Goal: Task Accomplishment & Management: Manage account settings

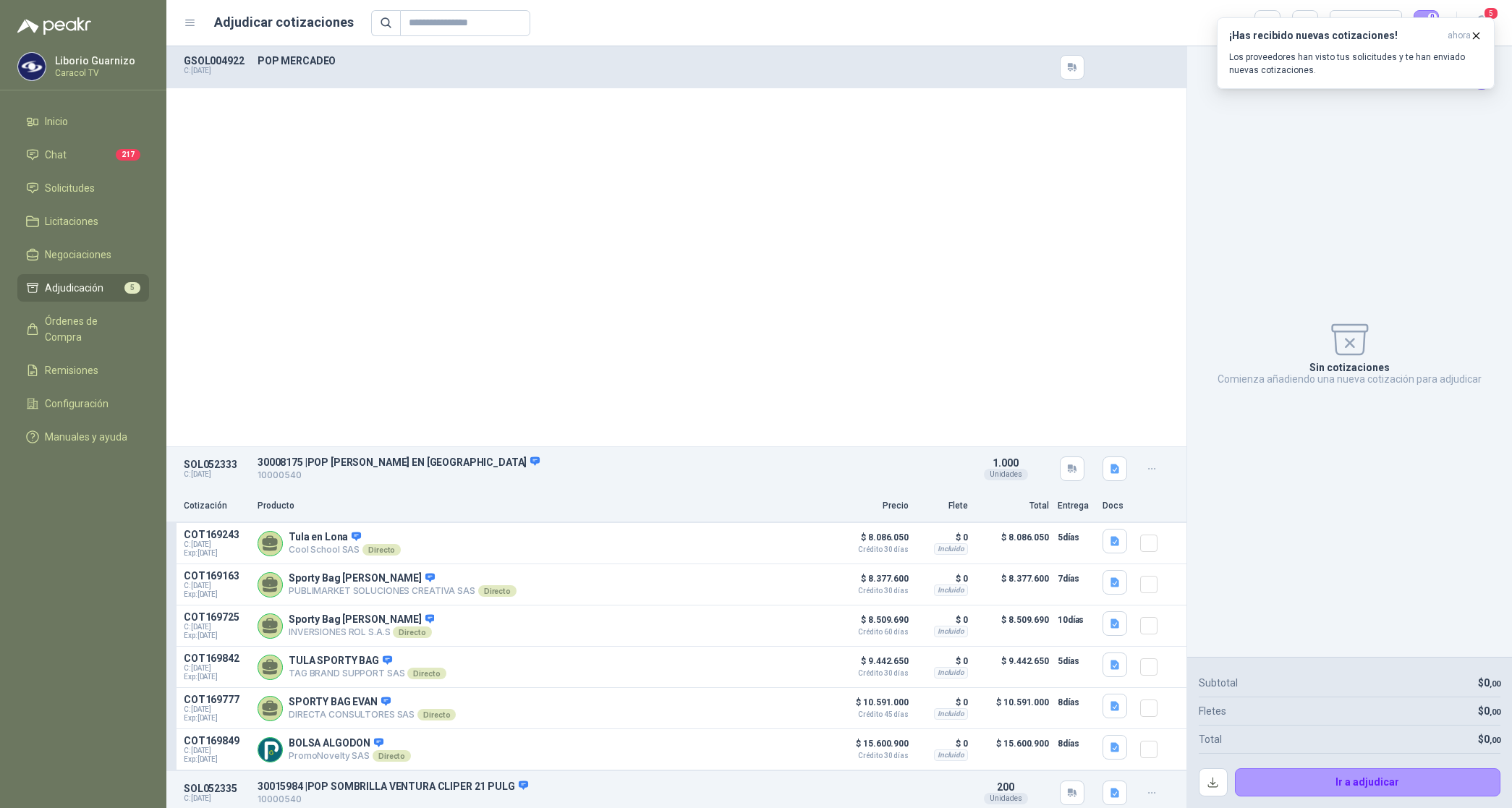
scroll to position [633, 0]
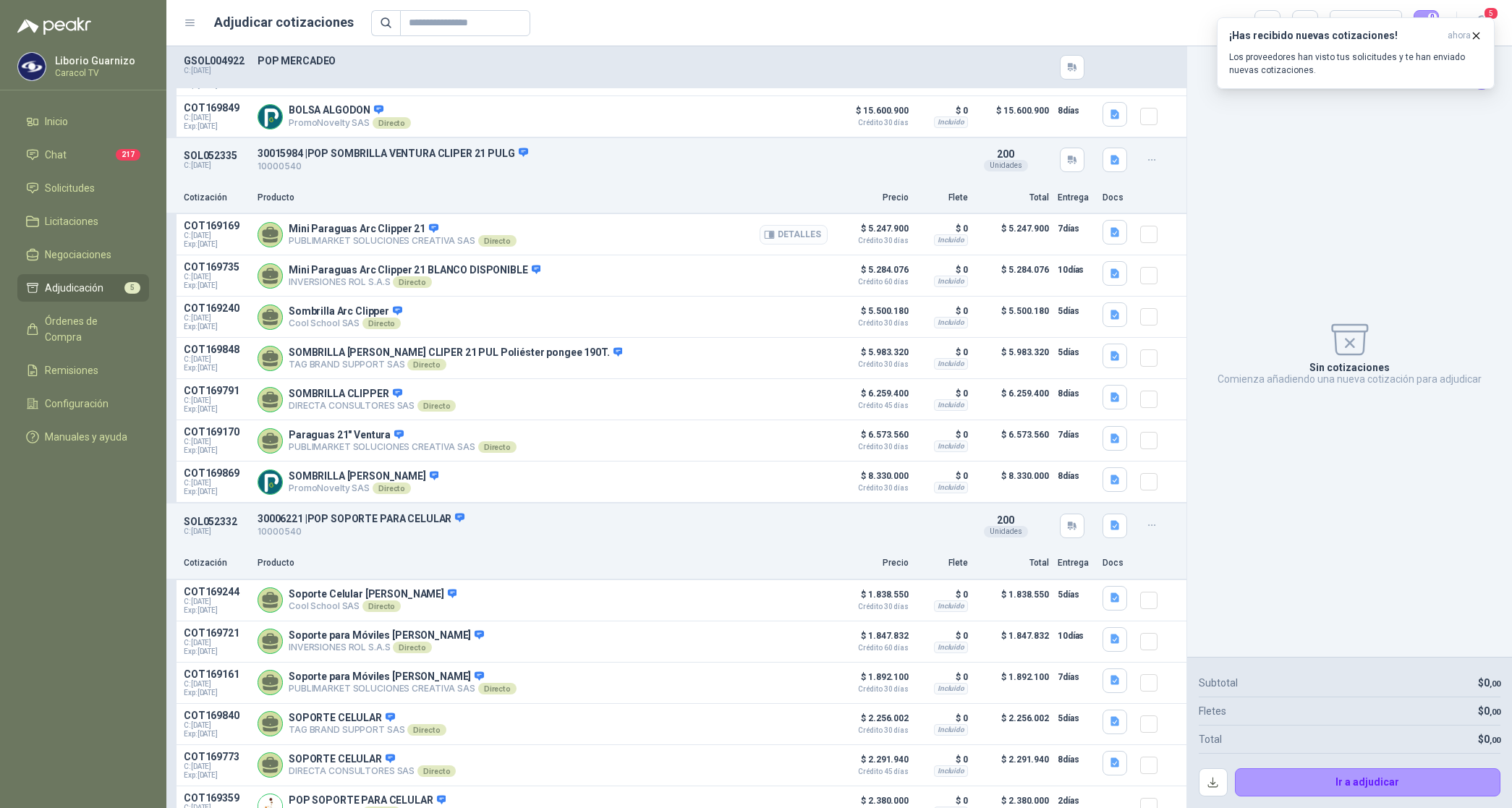
click at [785, 236] on button "Detalles" at bounding box center [794, 234] width 68 height 20
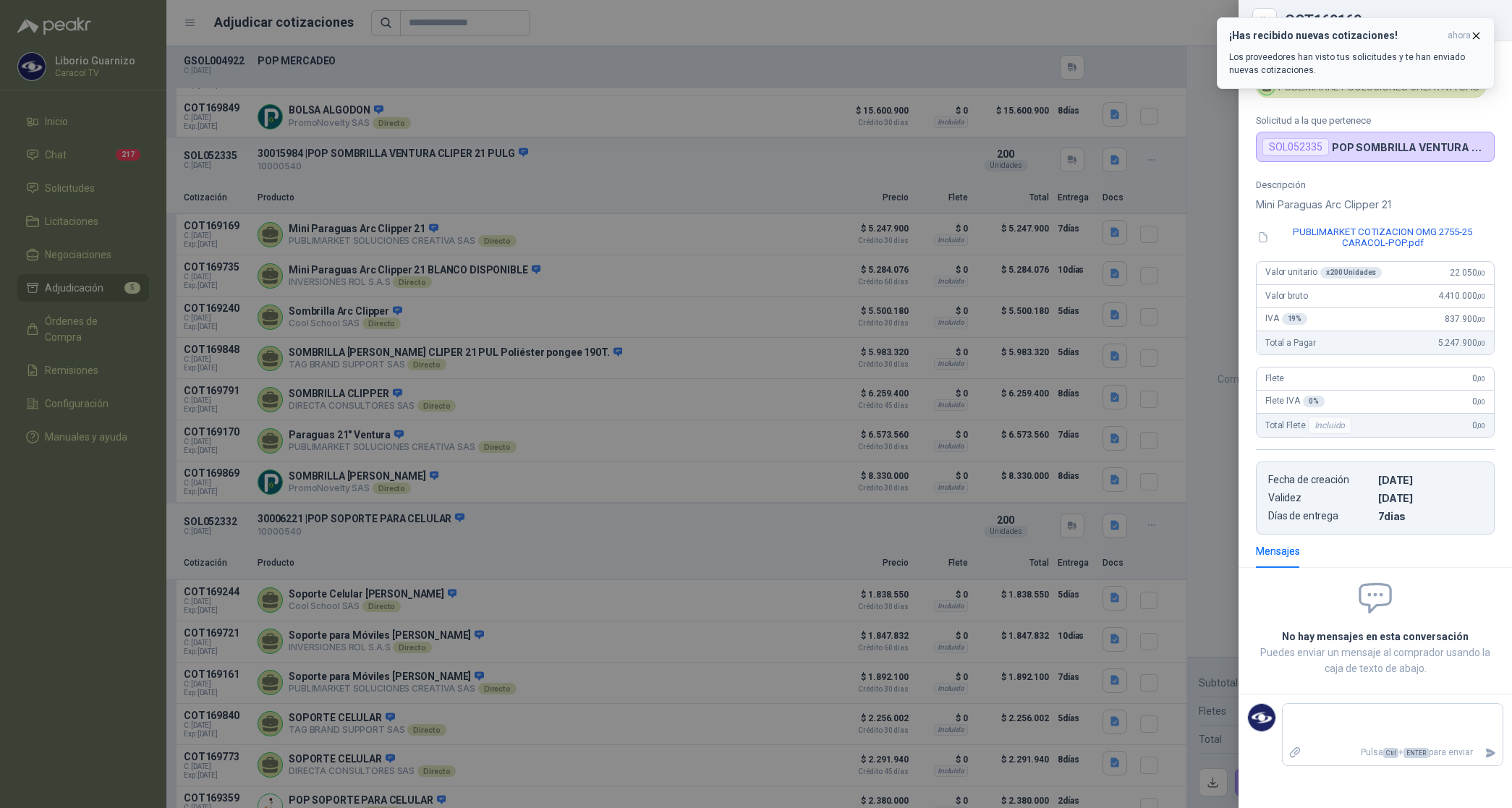
click at [1488, 33] on button "¡Has recibido nuevas cotizaciones! ahora Los proveedores han visto tus solicitu…" at bounding box center [1355, 53] width 278 height 72
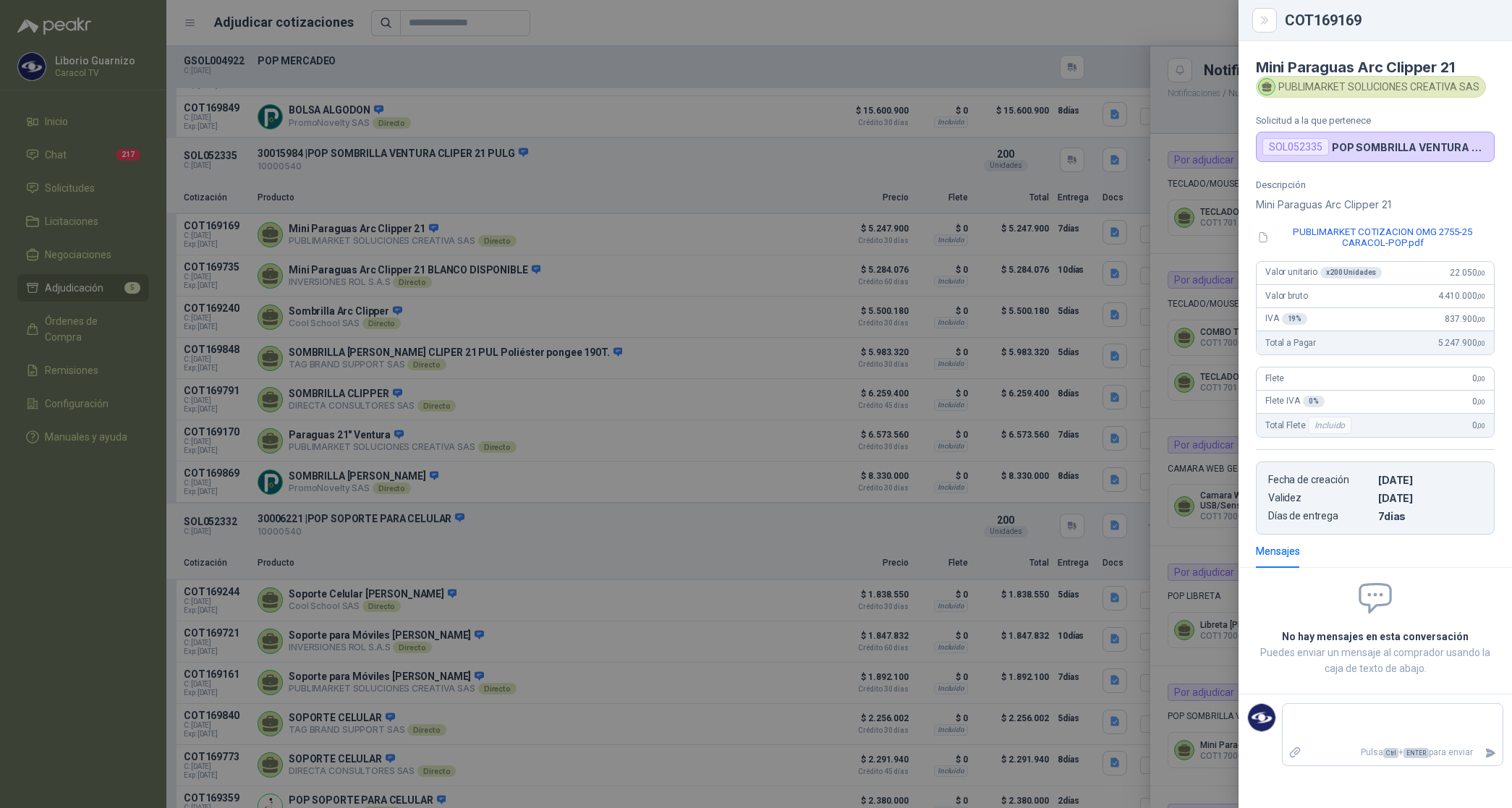
click at [874, 240] on div at bounding box center [756, 404] width 1512 height 808
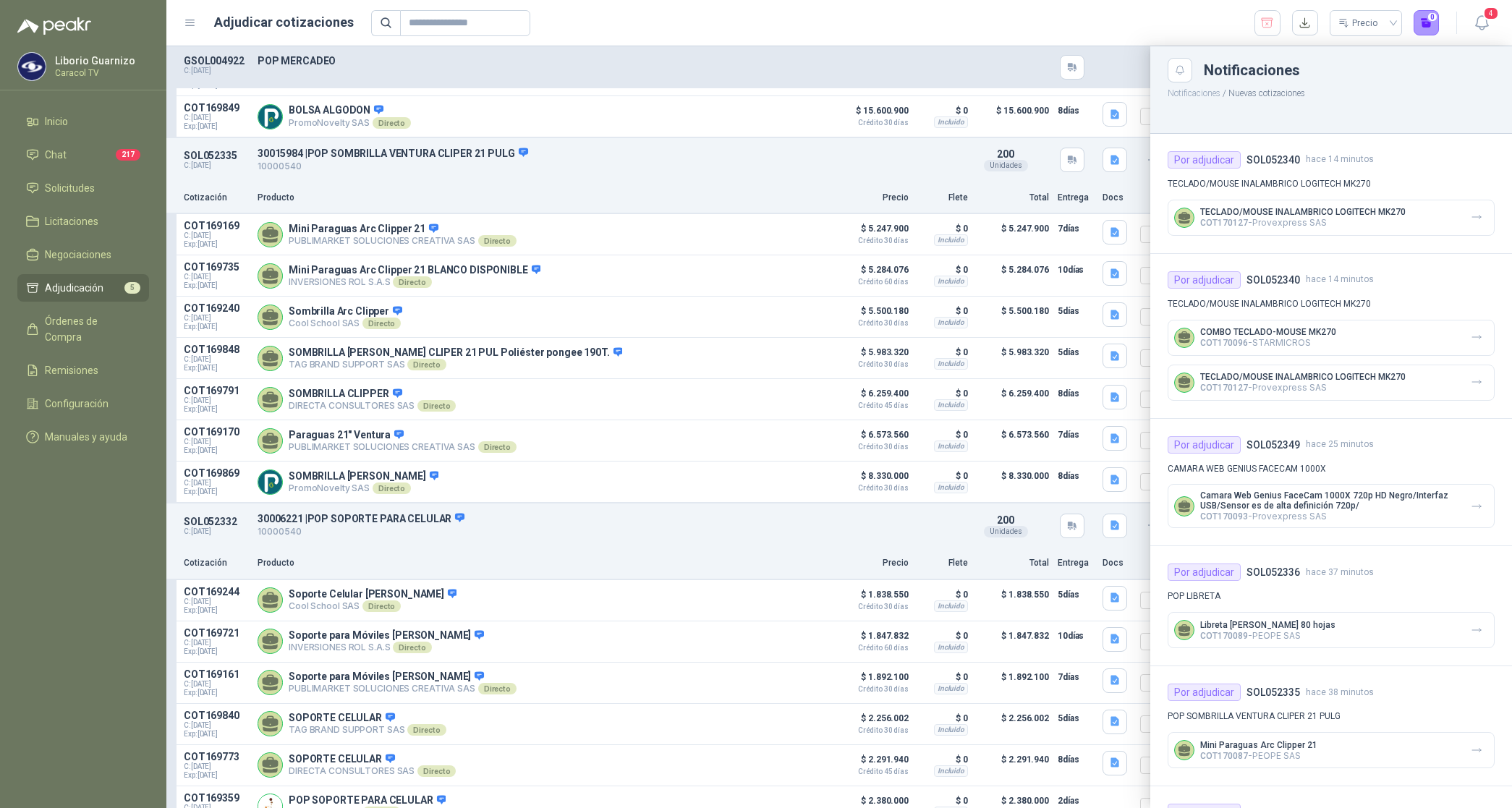
click at [1101, 284] on div at bounding box center [839, 427] width 1345 height 762
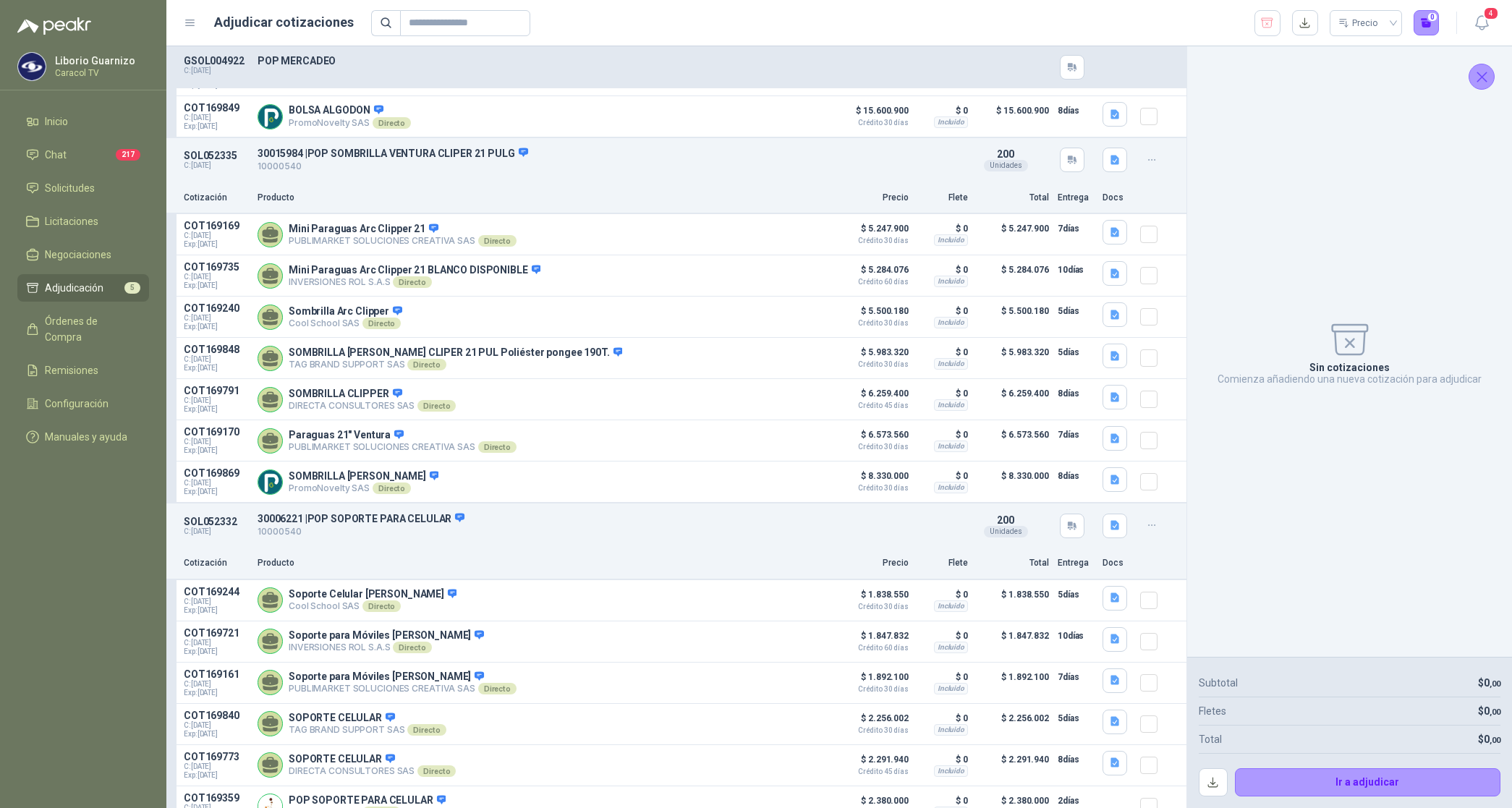
click at [1110, 279] on icon "button" at bounding box center [1114, 274] width 8 height 9
click at [1085, 257] on div "CLIPPER.jpg" at bounding box center [1071, 250] width 90 height 34
click at [1086, 250] on button "CLIPPER.jpg" at bounding box center [1071, 250] width 72 height 15
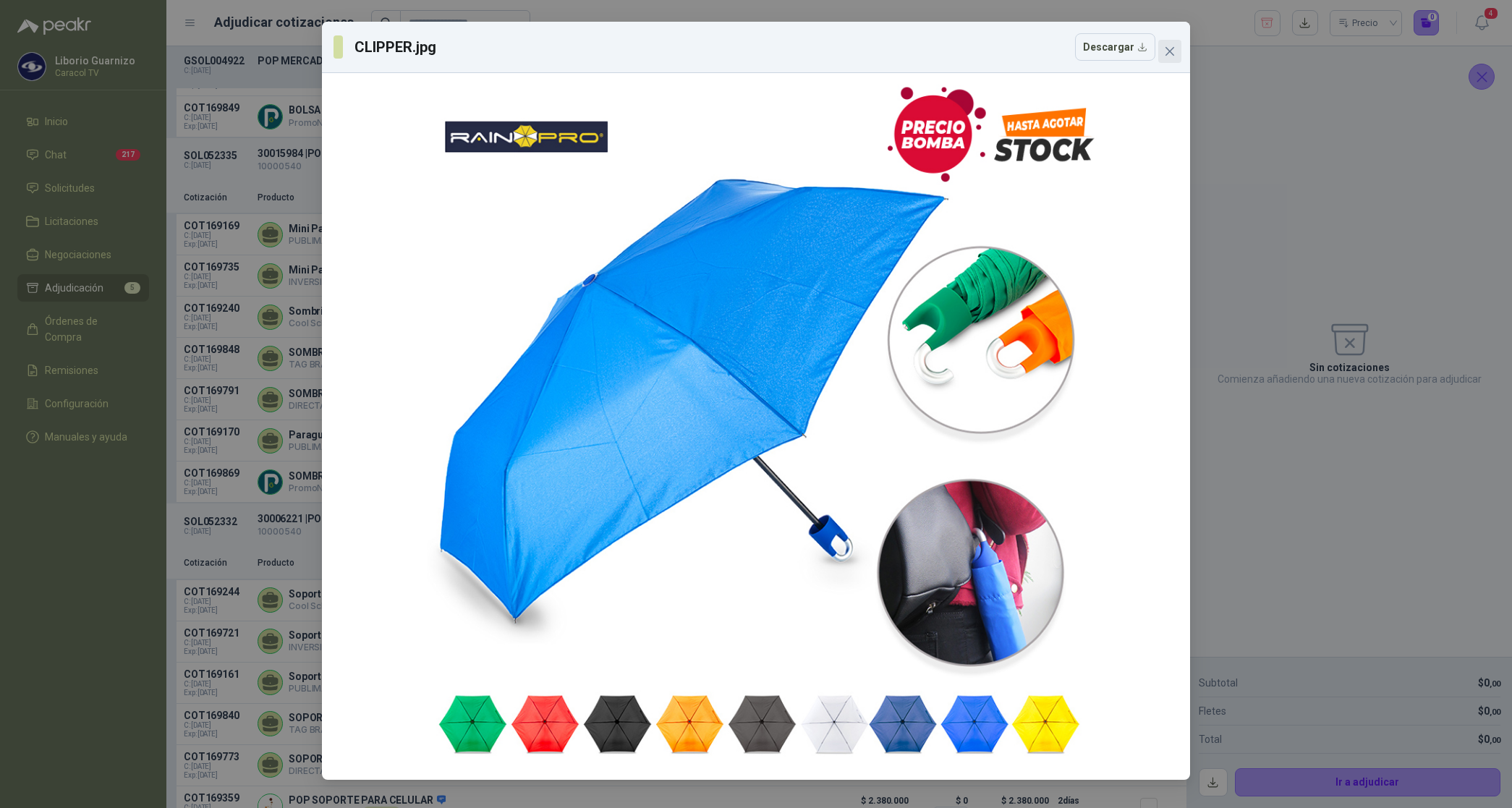
click at [1173, 51] on icon "close" at bounding box center [1169, 51] width 11 height 11
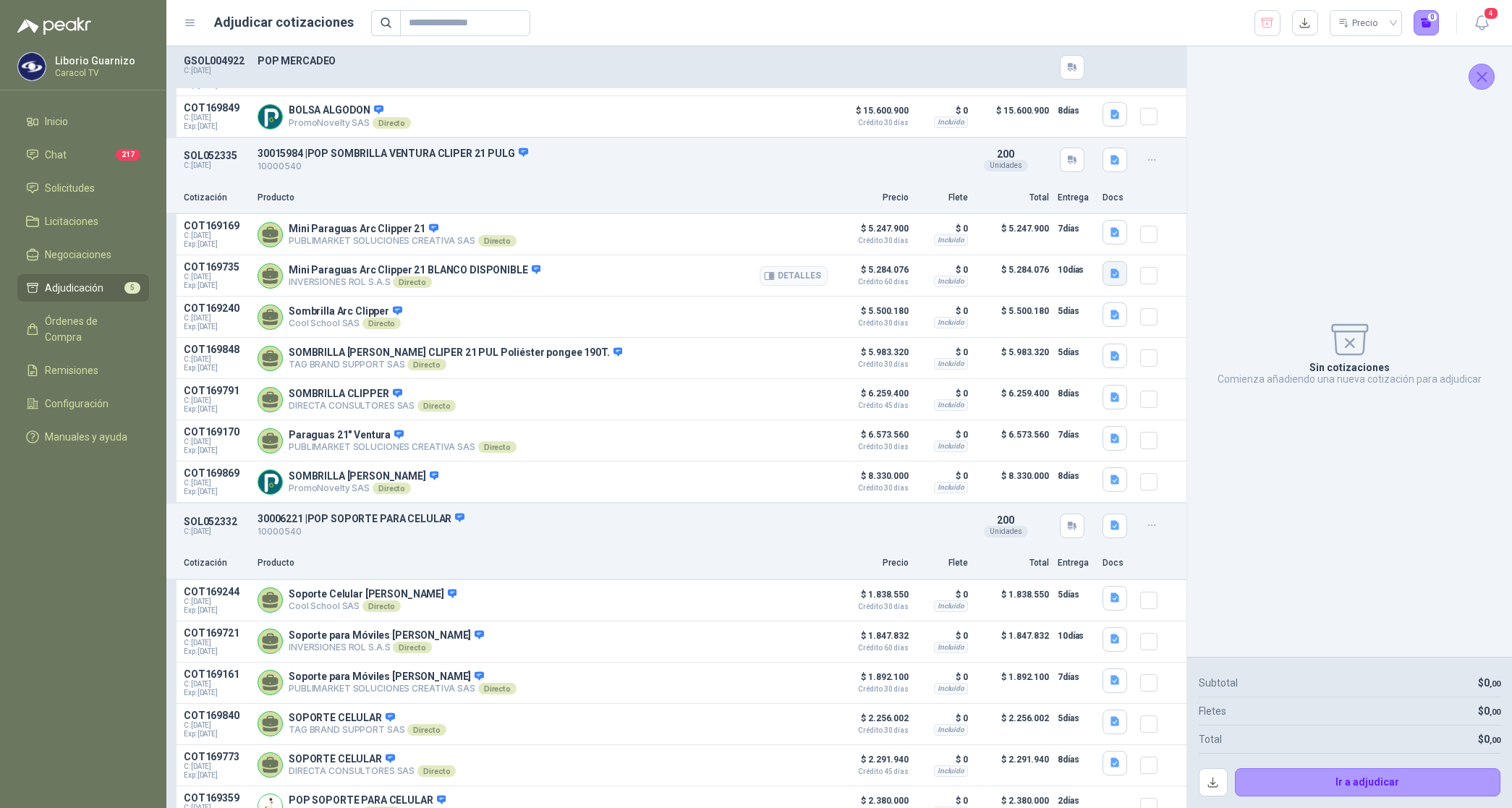
click at [1110, 279] on icon "button" at bounding box center [1114, 274] width 8 height 9
click at [1092, 251] on button "CLIPPER.jpg" at bounding box center [1071, 250] width 72 height 15
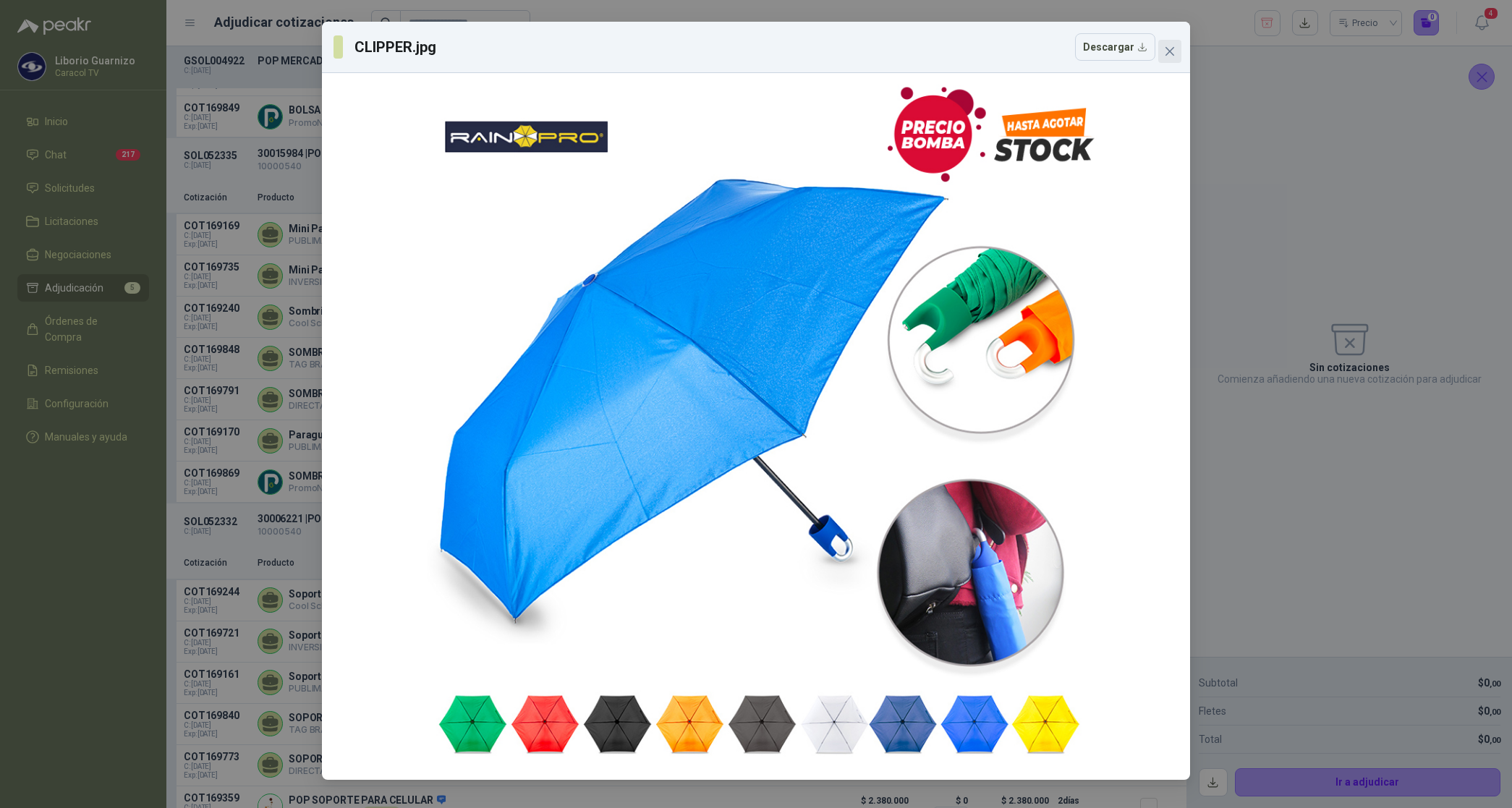
click at [1168, 53] on icon "close" at bounding box center [1169, 51] width 11 height 11
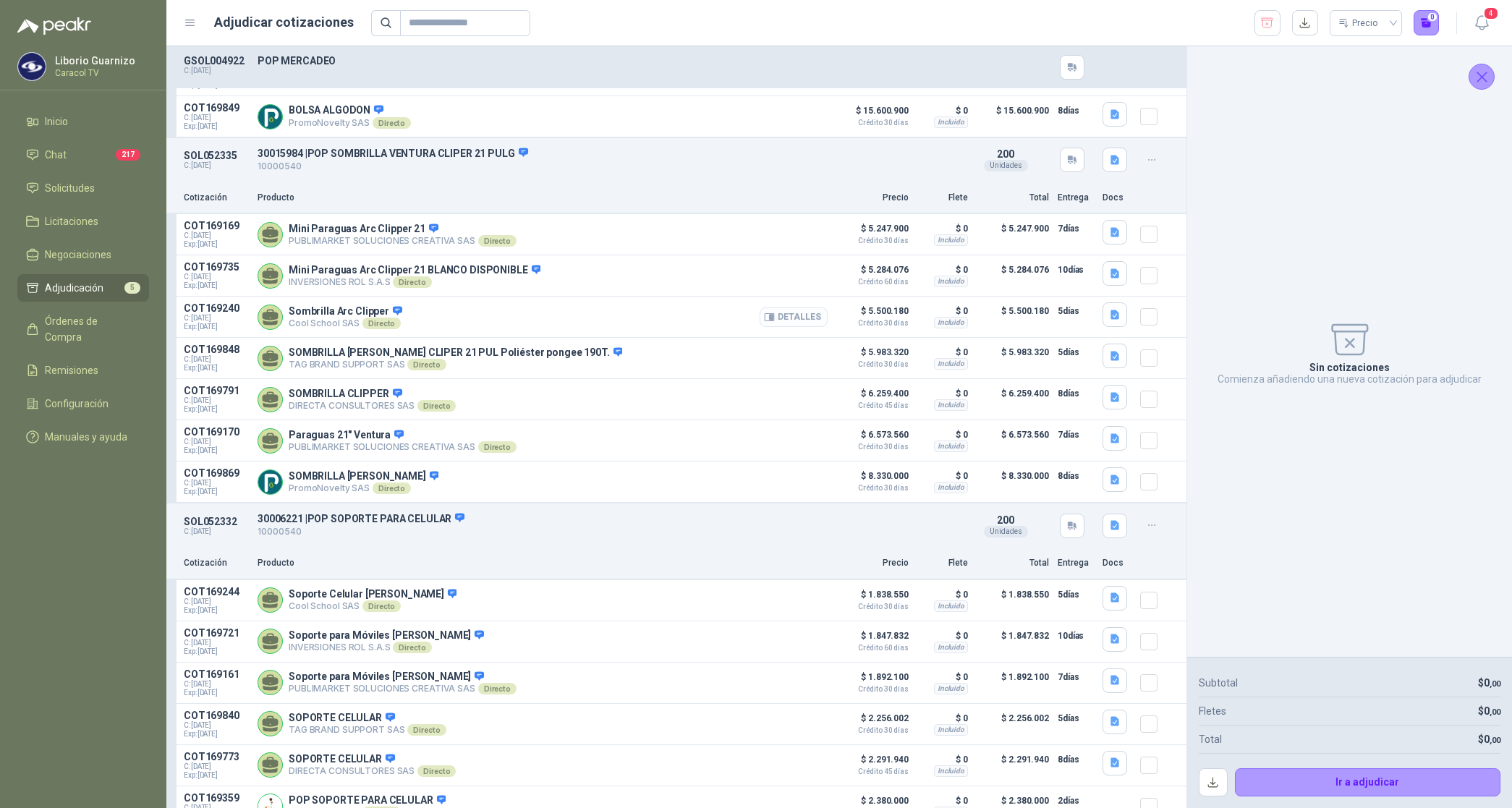
click at [789, 319] on button "Detalles" at bounding box center [794, 317] width 68 height 20
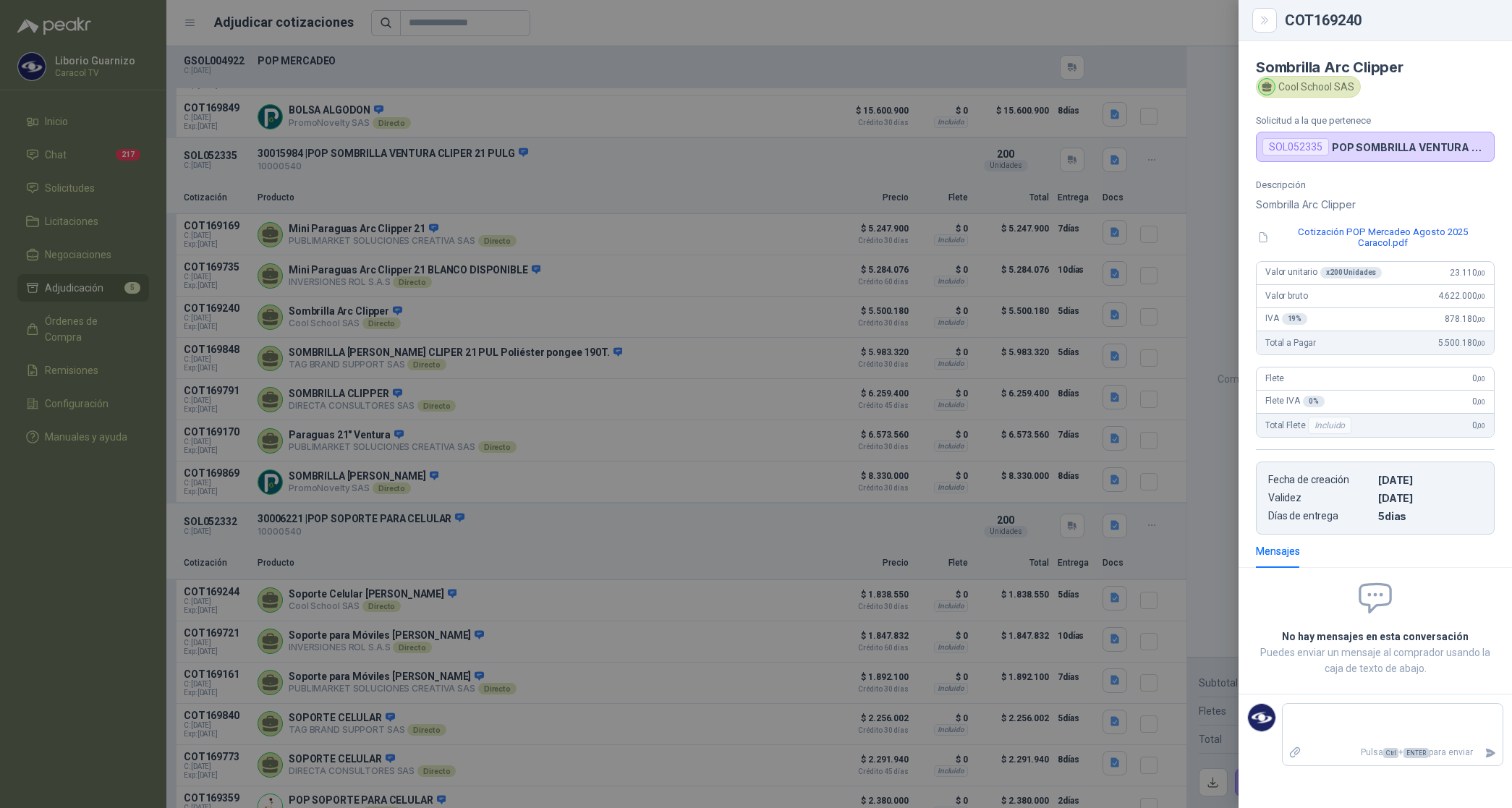
click at [474, 332] on div at bounding box center [756, 404] width 1512 height 808
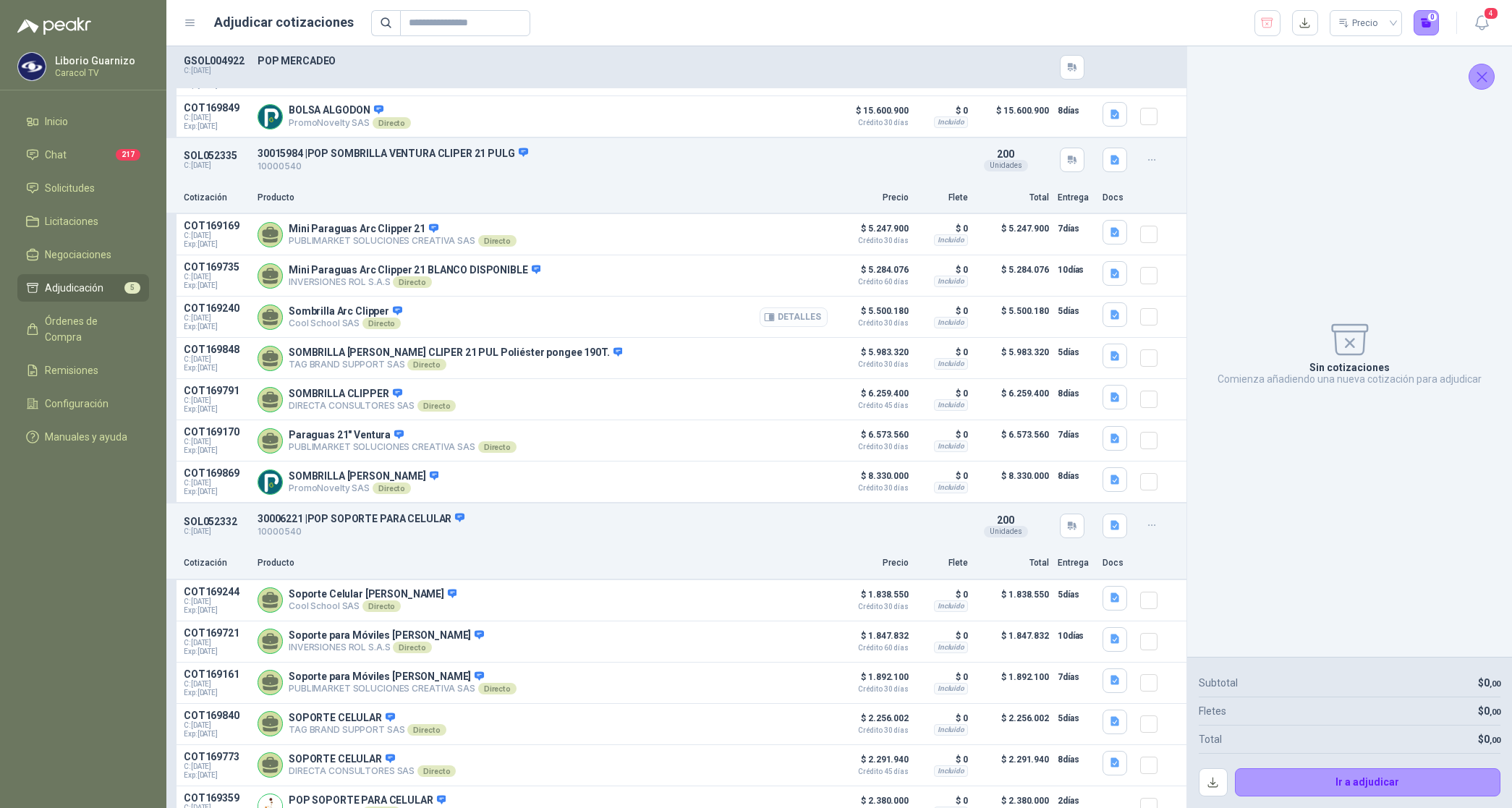
click at [785, 326] on button "Detalles" at bounding box center [794, 317] width 68 height 20
click at [1110, 279] on icon "button" at bounding box center [1114, 274] width 8 height 9
click at [1093, 251] on button "CLIPPER.jpg" at bounding box center [1071, 250] width 72 height 15
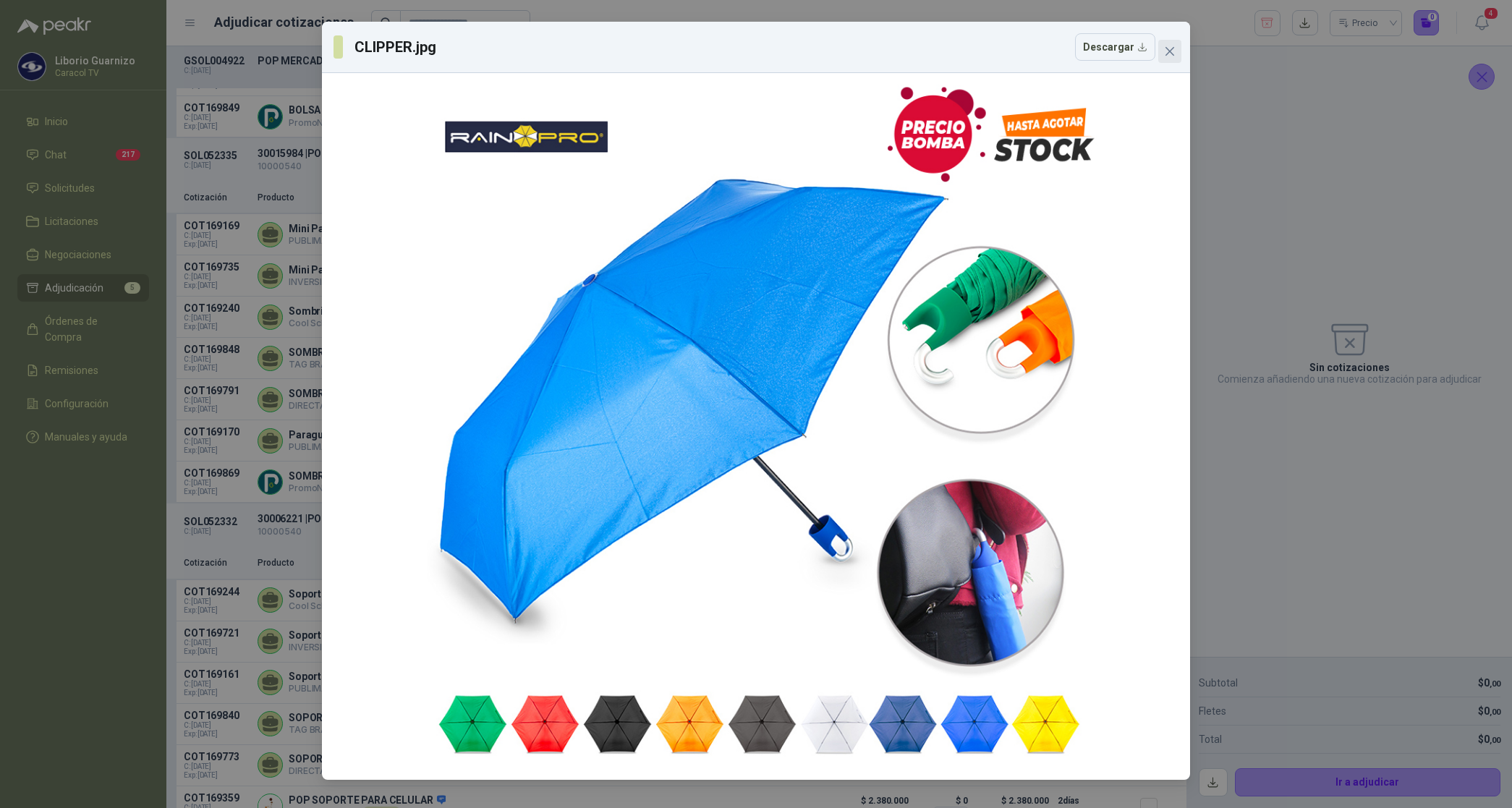
click at [1163, 48] on span "Close" at bounding box center [1169, 51] width 24 height 11
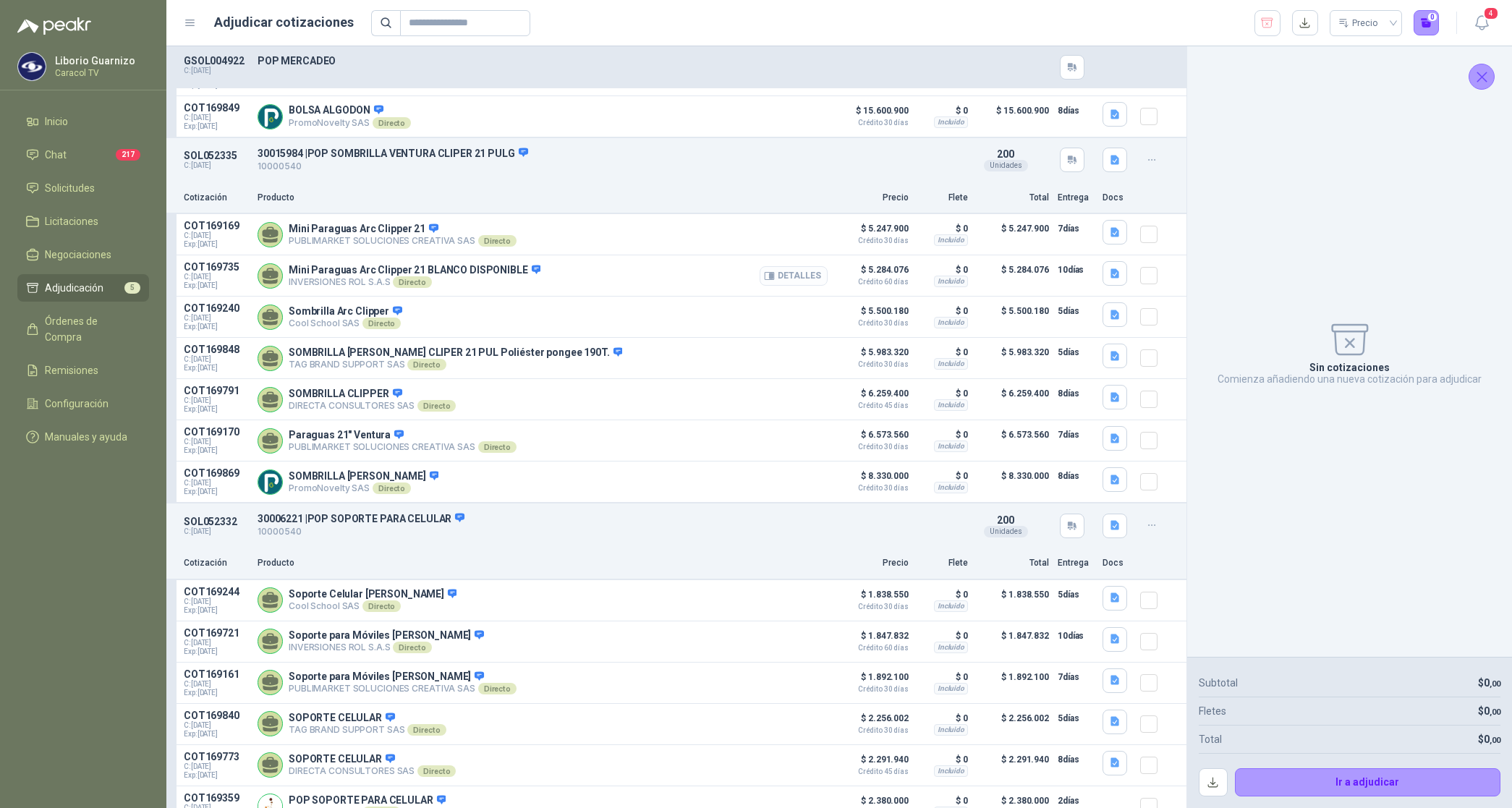
click at [796, 277] on button "Detalles" at bounding box center [794, 276] width 68 height 20
click at [1109, 363] on icon "button" at bounding box center [1115, 356] width 12 height 12
click at [1036, 338] on button "([DATE]) - C-1332-25 - VARIOS MERCH - CARACOL - (TAG BRAND SUPPORT).pdf" at bounding box center [929, 333] width 355 height 15
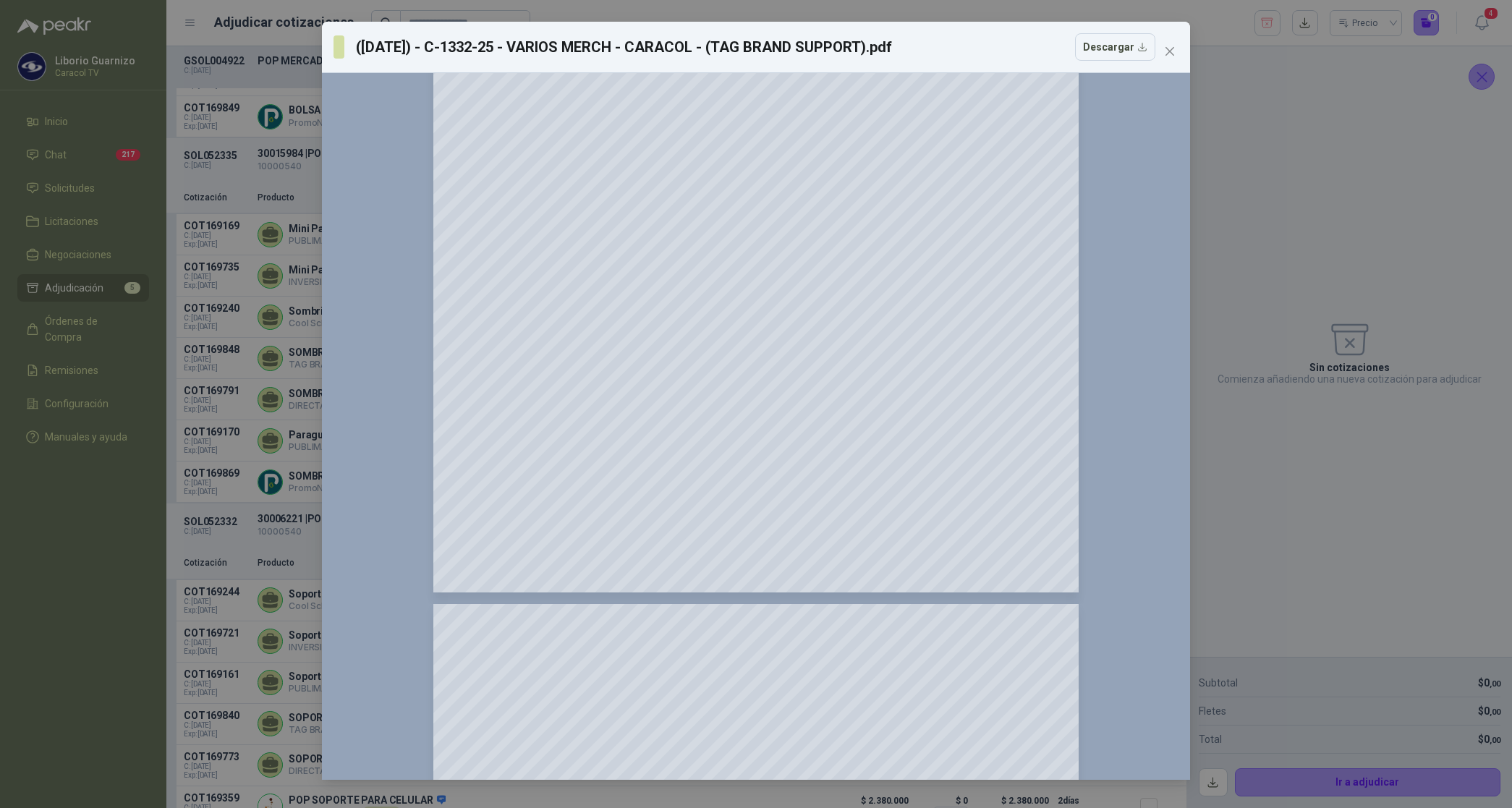
scroll to position [542, 0]
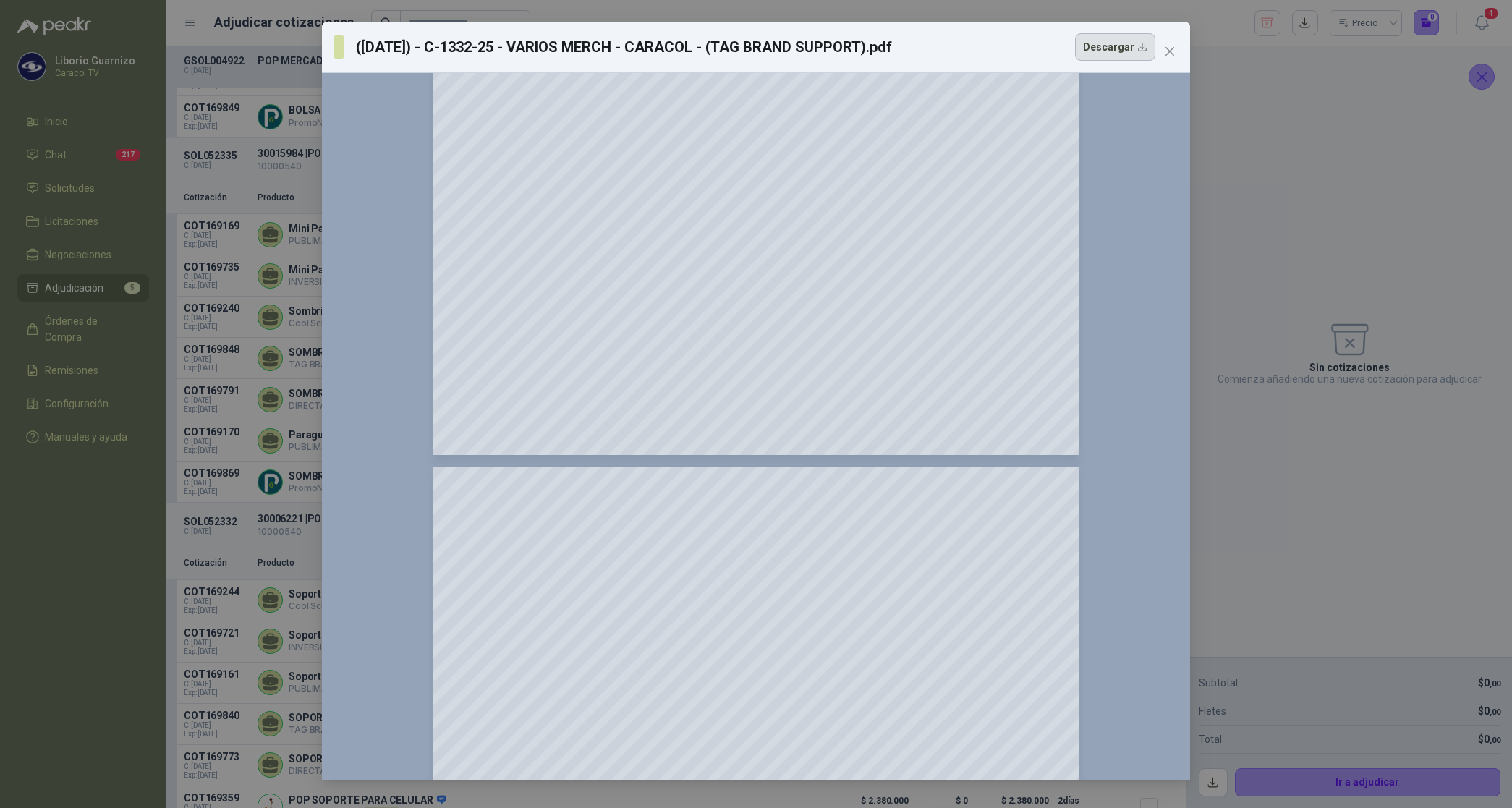
click at [1101, 44] on button "Descargar" at bounding box center [1115, 46] width 80 height 27
click at [1169, 48] on icon "close" at bounding box center [1169, 51] width 11 height 11
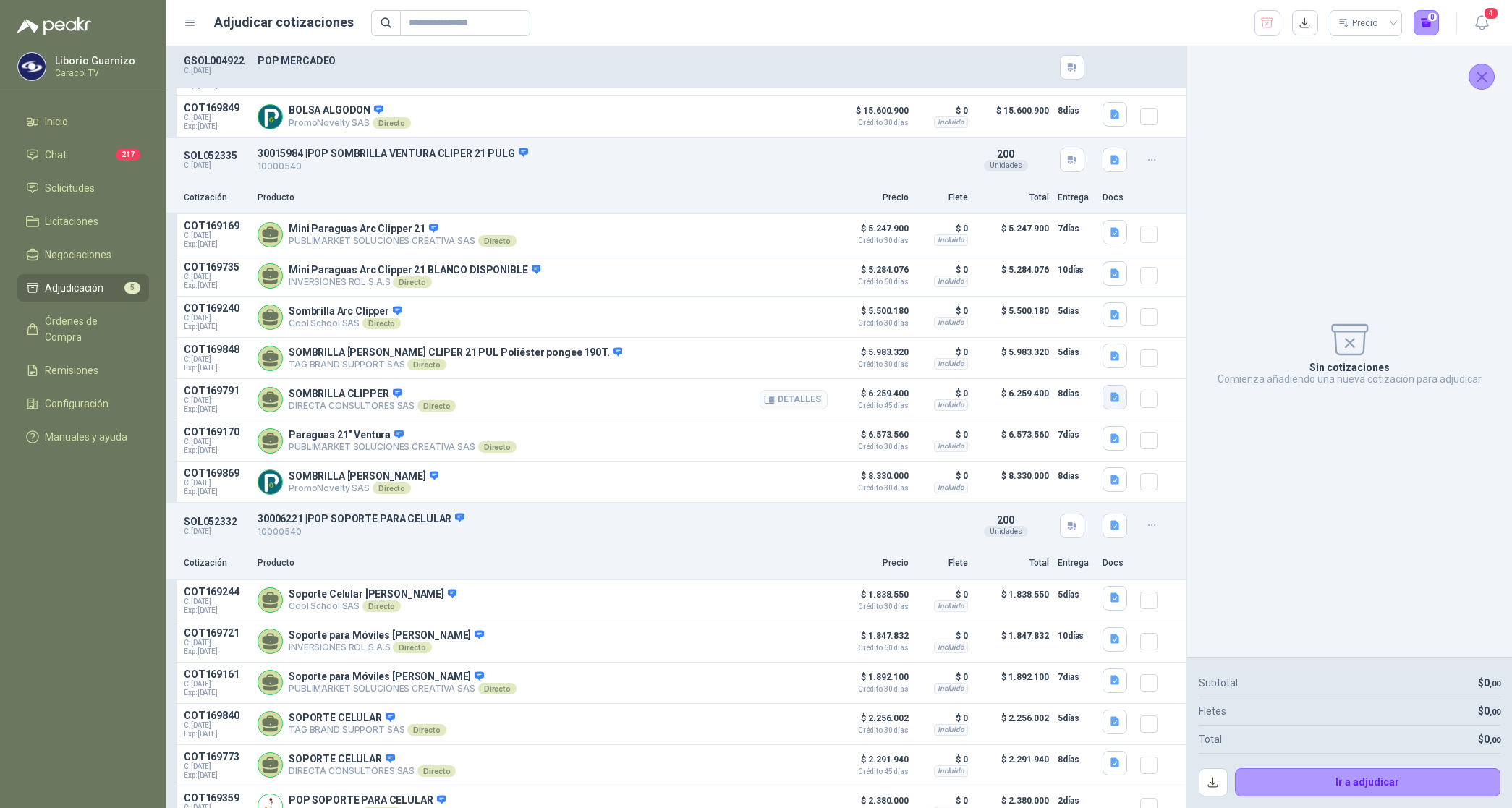
click at [1102, 408] on button "button" at bounding box center [1115, 397] width 24 height 24
click at [1053, 377] on button "CARACOL TV POP MERCADEO 6022.pdf" at bounding box center [1013, 377] width 189 height 15
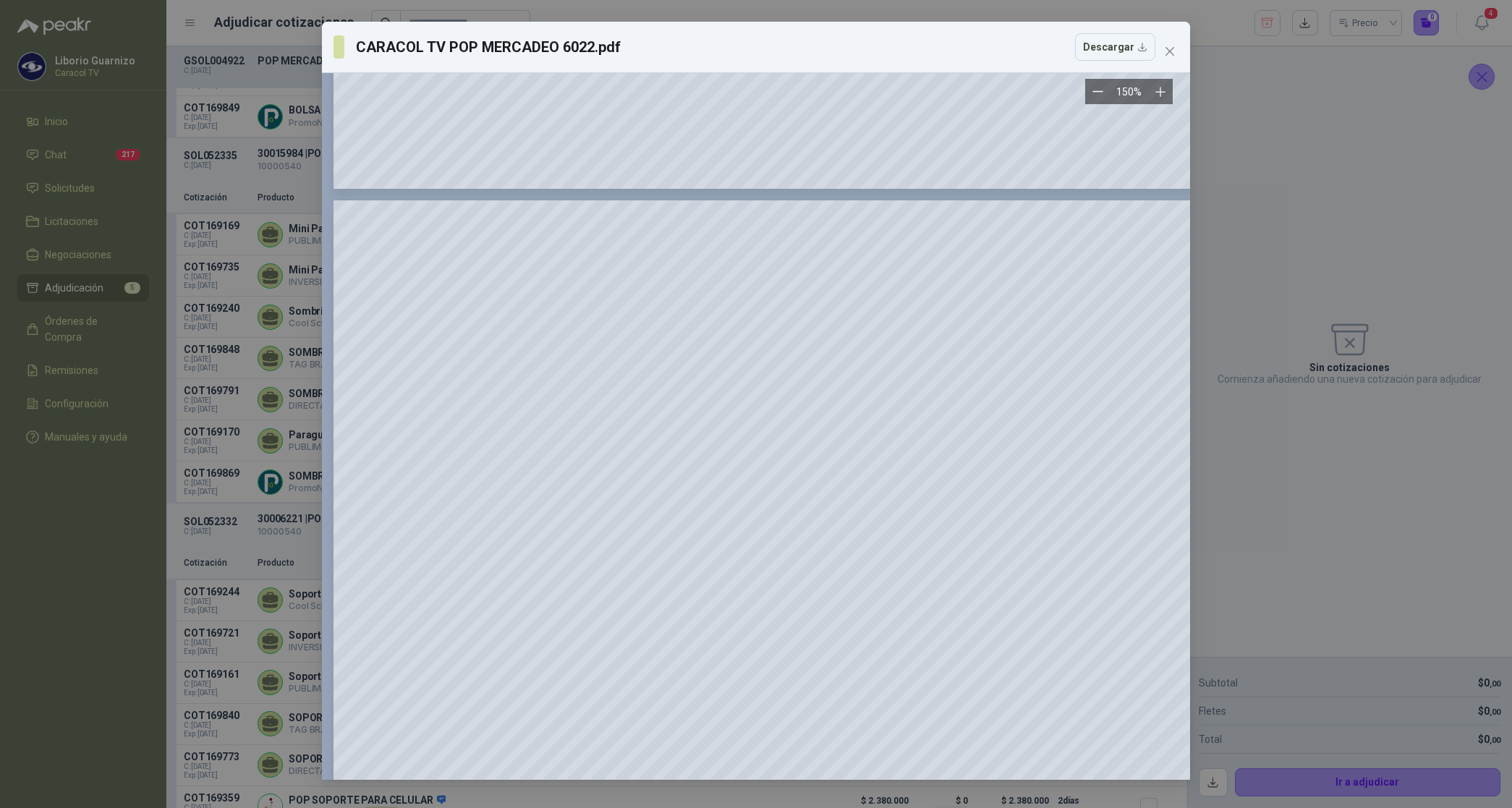
scroll to position [1719, 0]
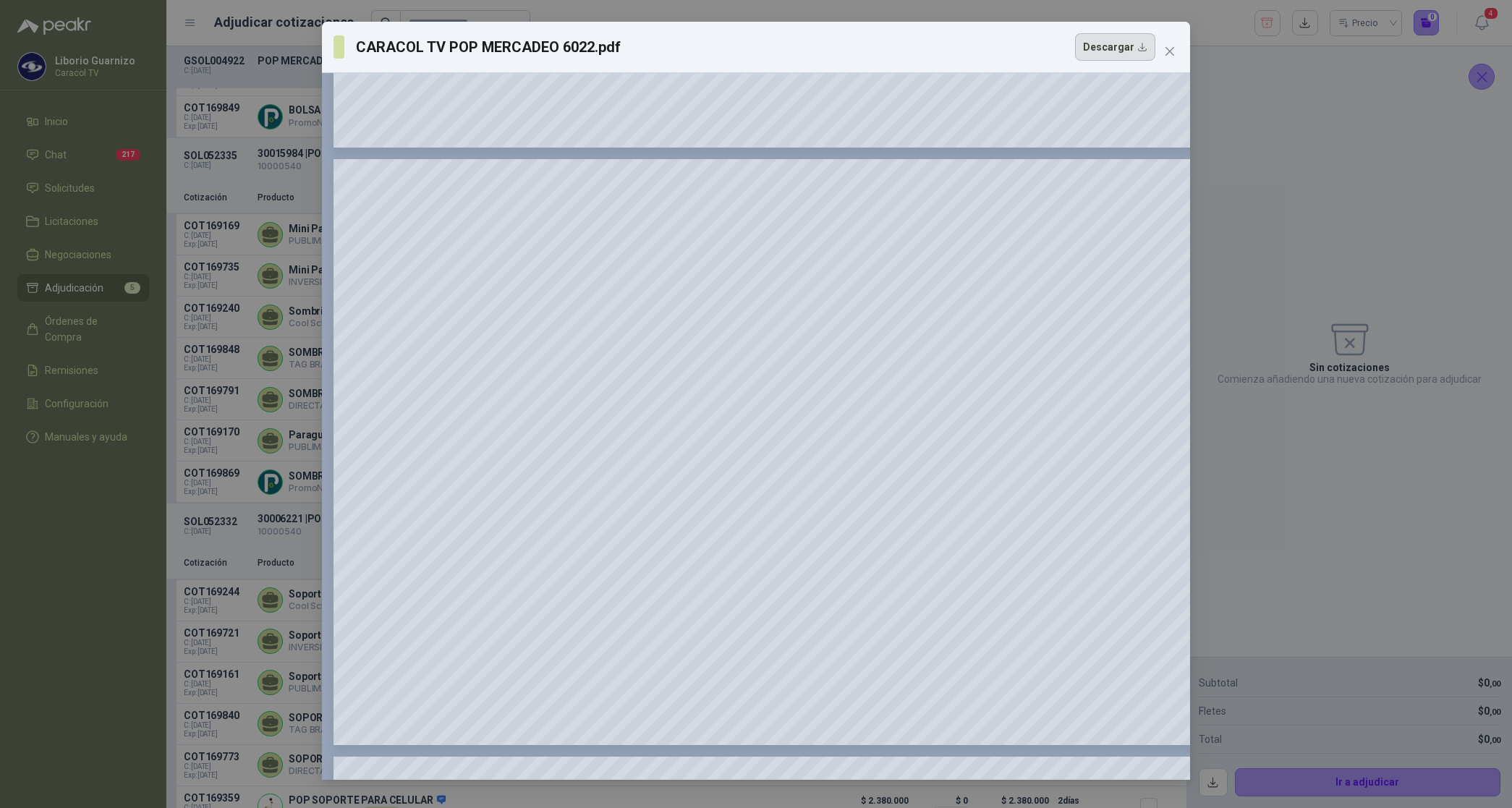
click at [1116, 48] on button "Descargar" at bounding box center [1115, 46] width 80 height 27
click at [1172, 48] on icon "close" at bounding box center [1169, 51] width 8 height 8
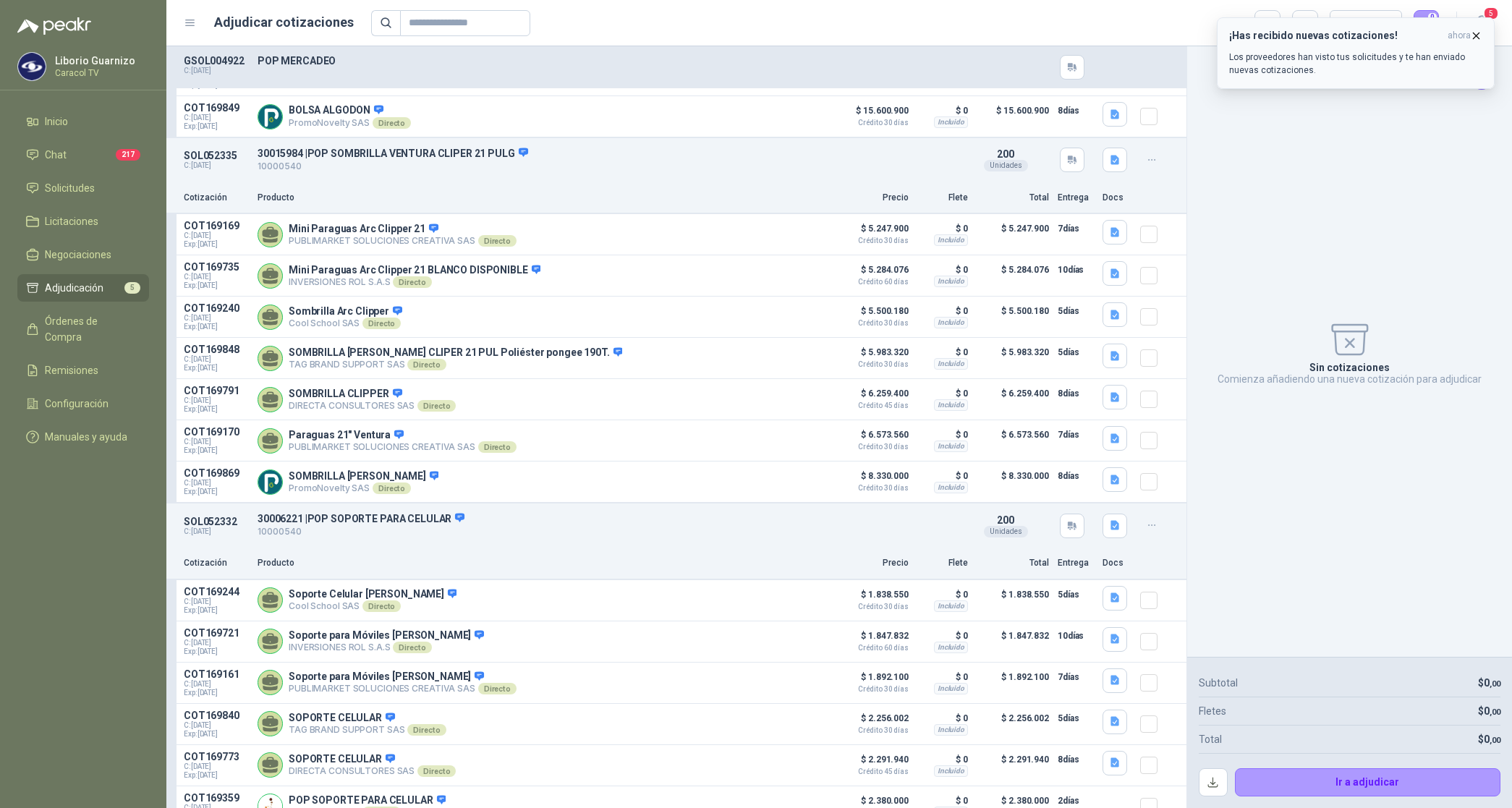
click at [1474, 35] on icon "button" at bounding box center [1475, 35] width 12 height 12
drag, startPoint x: 1270, startPoint y: 24, endPoint x: 1263, endPoint y: 30, distance: 9.2
click at [1267, 25] on icon "button" at bounding box center [1266, 23] width 14 height 14
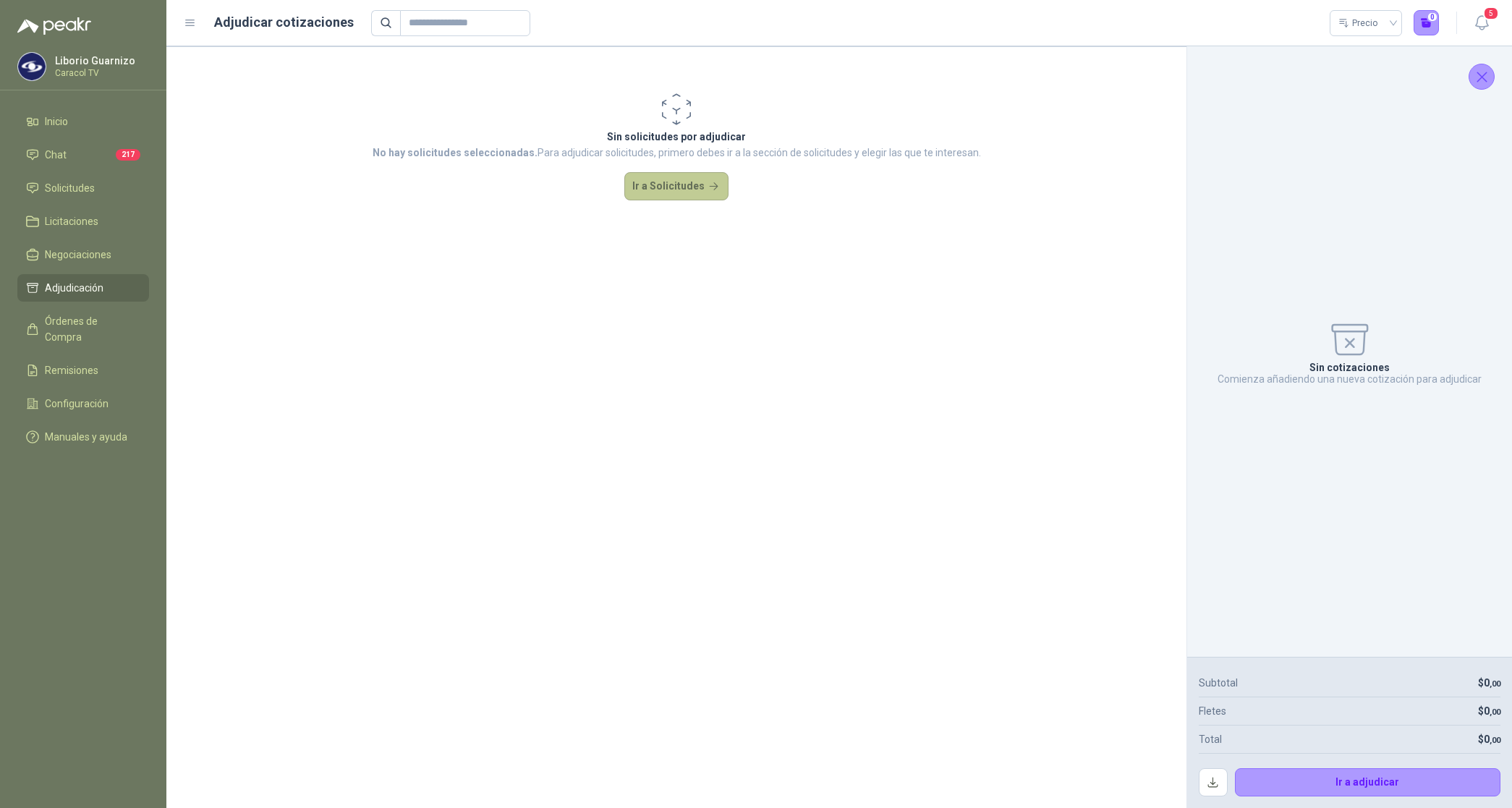
click at [649, 189] on button "Ir a Solicitudes" at bounding box center [676, 186] width 105 height 29
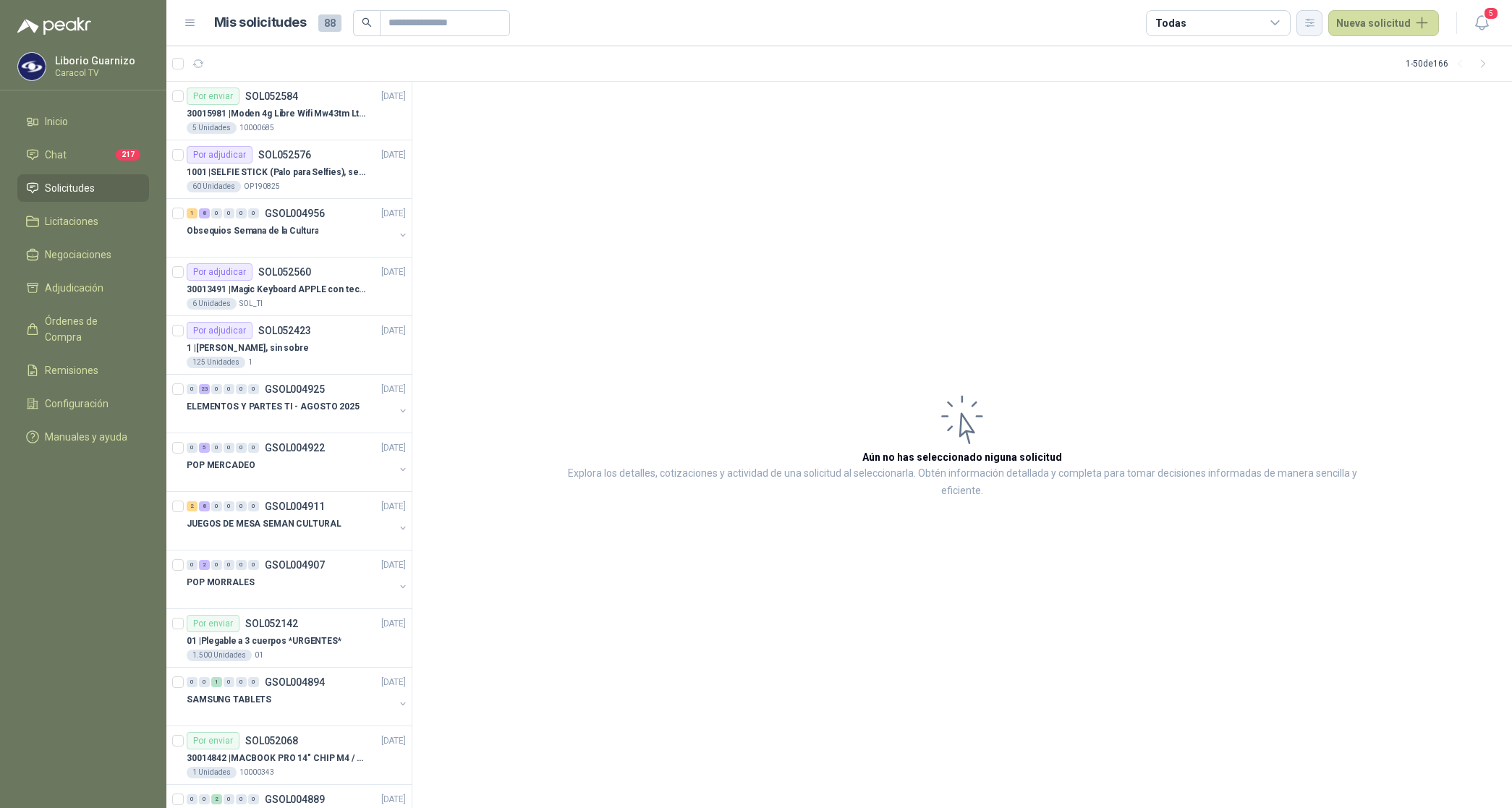
click at [1310, 20] on icon "button" at bounding box center [1310, 23] width 8 height 8
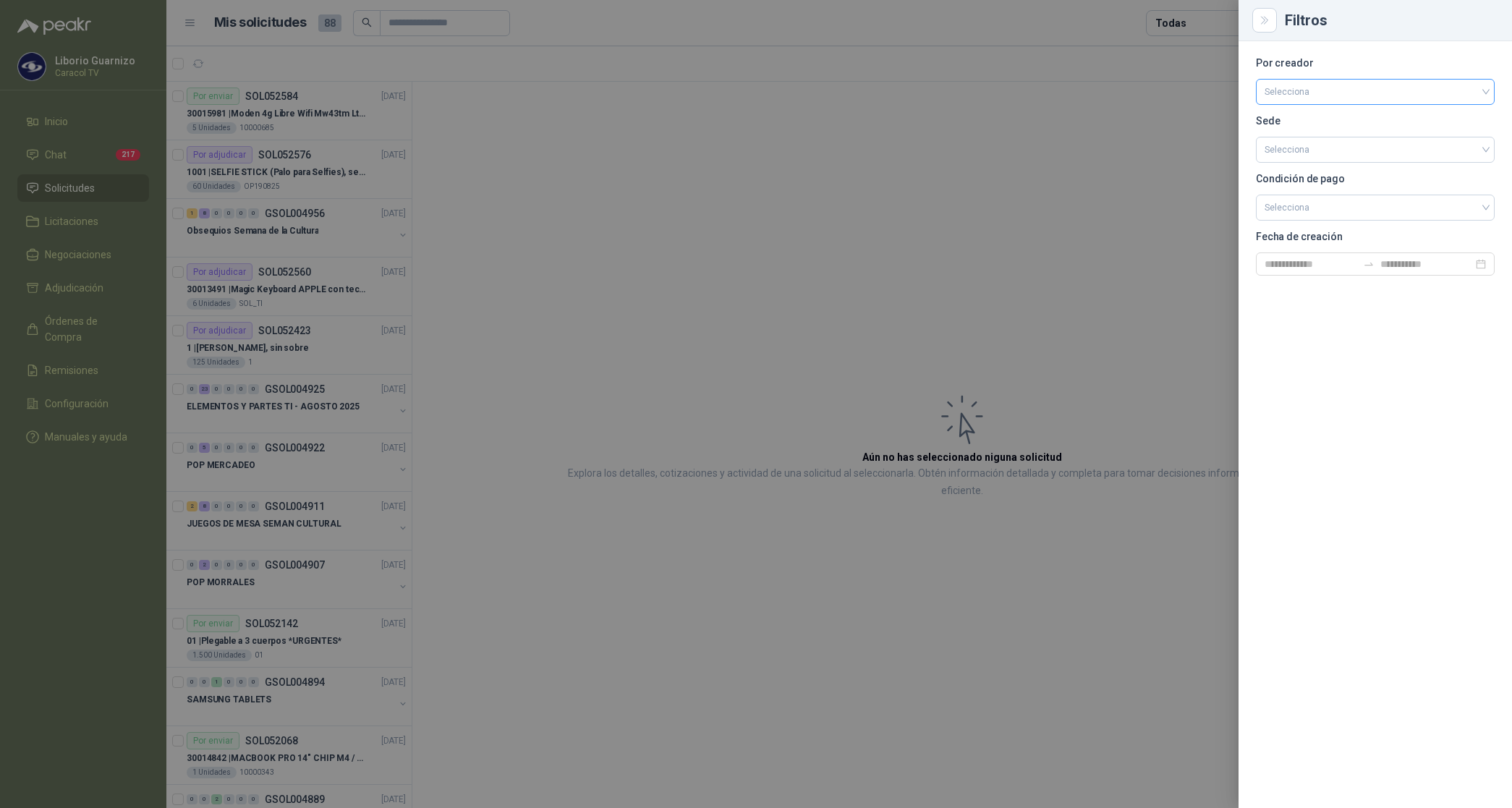
click at [1291, 92] on input "search" at bounding box center [1375, 90] width 221 height 22
click at [1292, 167] on div "[PERSON_NAME]" at bounding box center [1375, 169] width 216 height 16
click at [1202, 19] on div at bounding box center [756, 404] width 1512 height 808
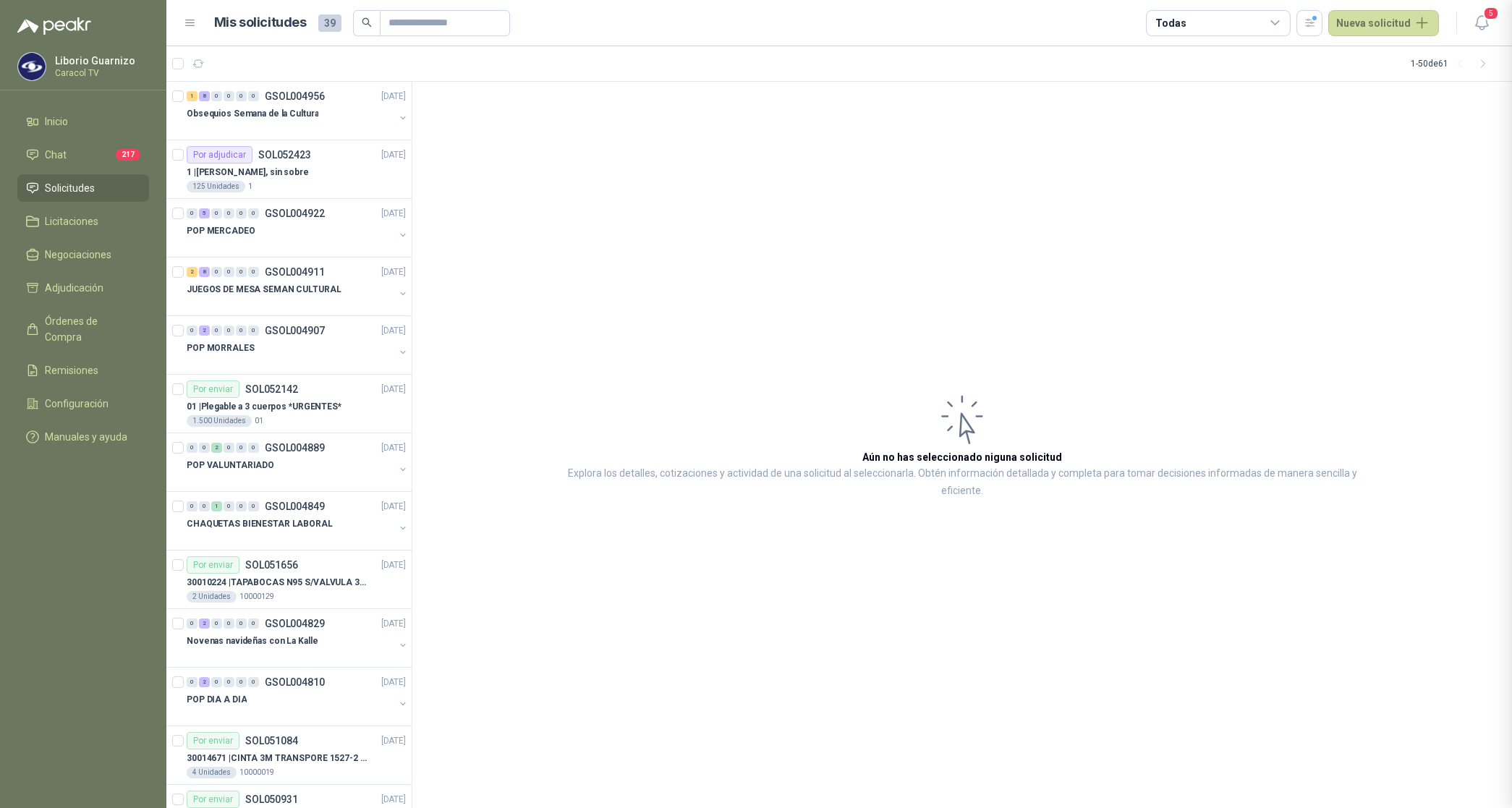
click at [1202, 19] on div "Todas" at bounding box center [1218, 24] width 145 height 26
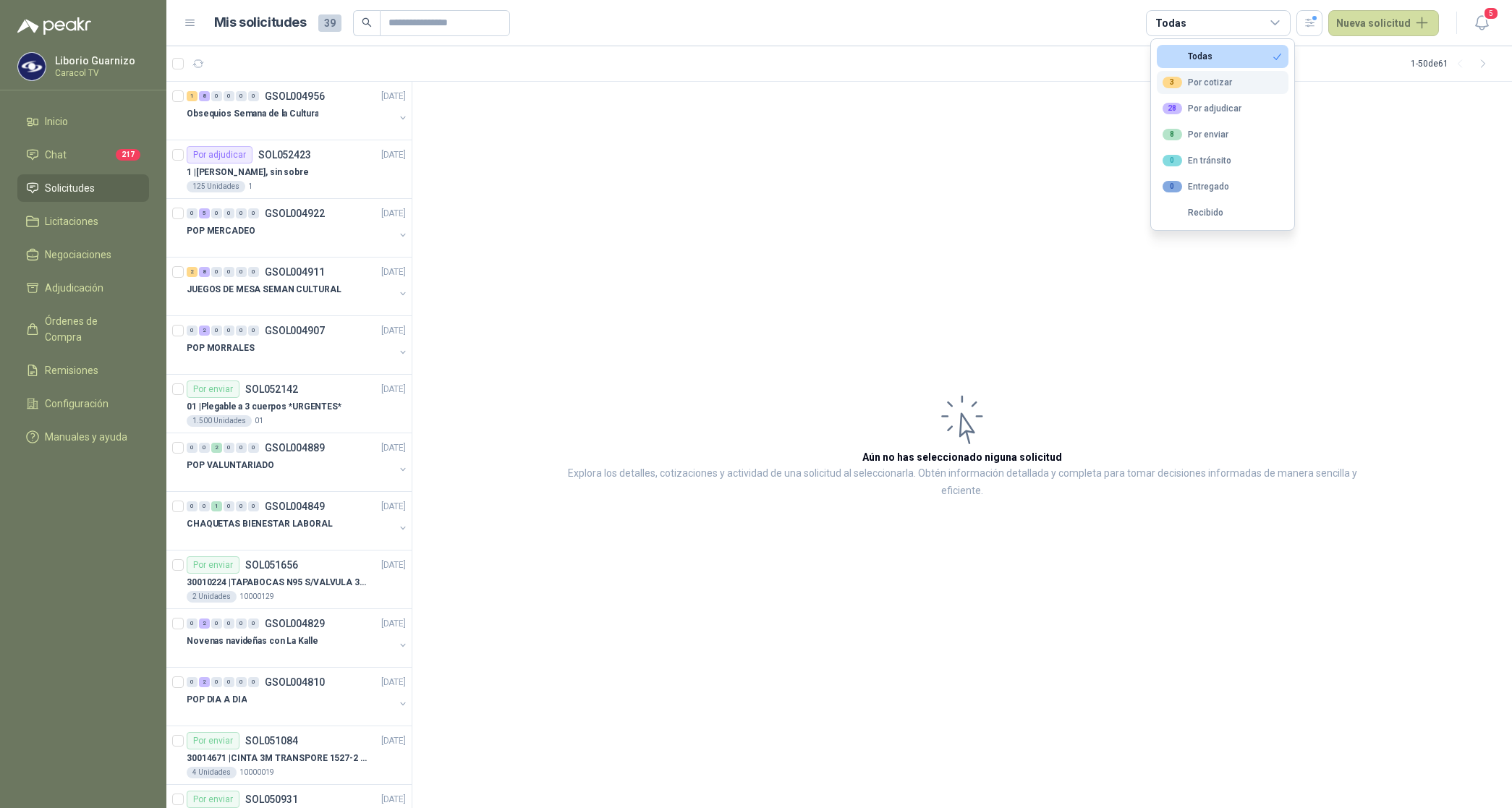
click at [1230, 89] on div "3 Por cotizar" at bounding box center [1198, 82] width 70 height 11
click at [1221, 106] on div "28 Por adjudicar" at bounding box center [1202, 108] width 79 height 11
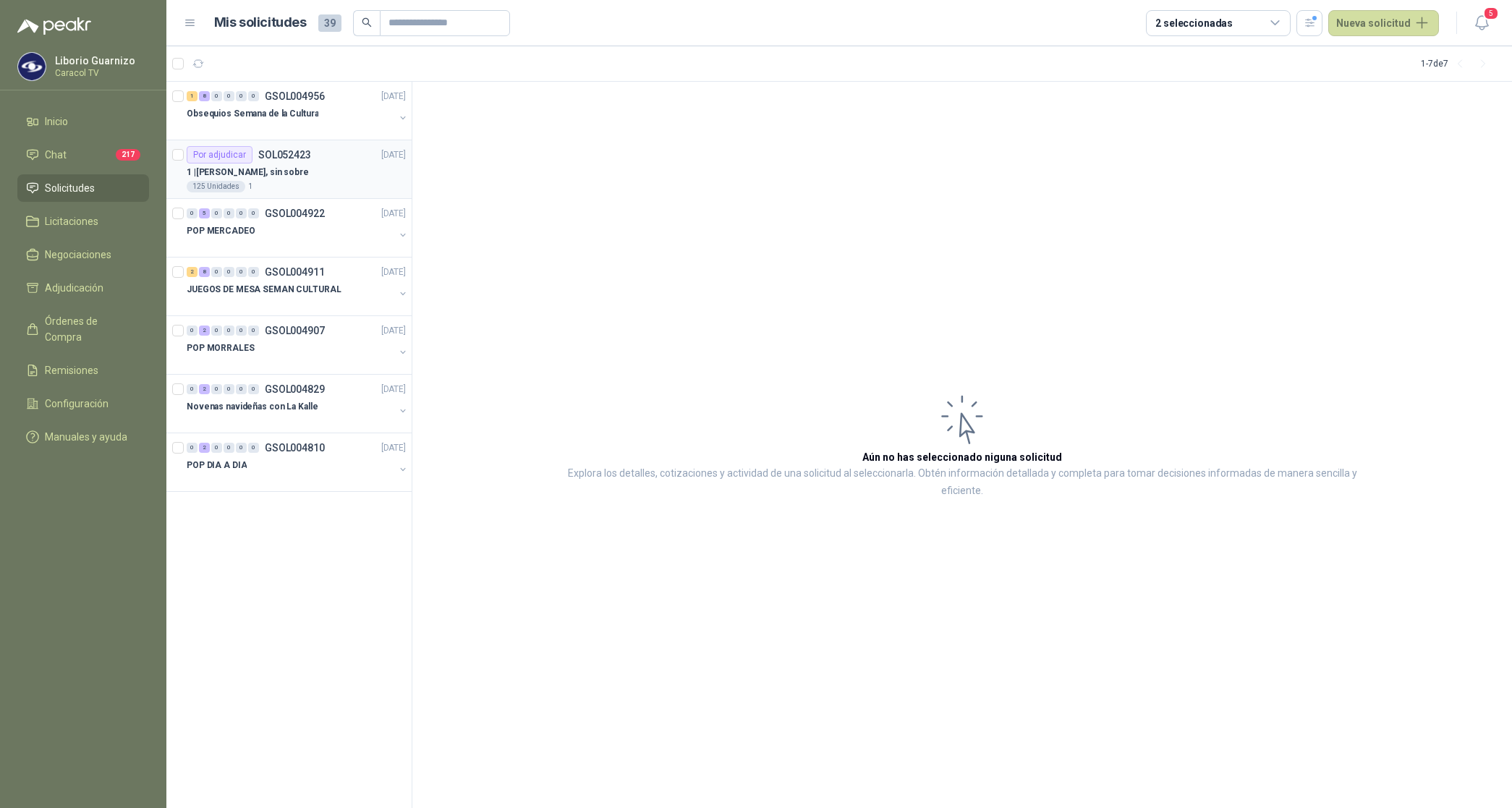
click at [270, 175] on p "1 | [PERSON_NAME], sin sobre" at bounding box center [248, 172] width 122 height 14
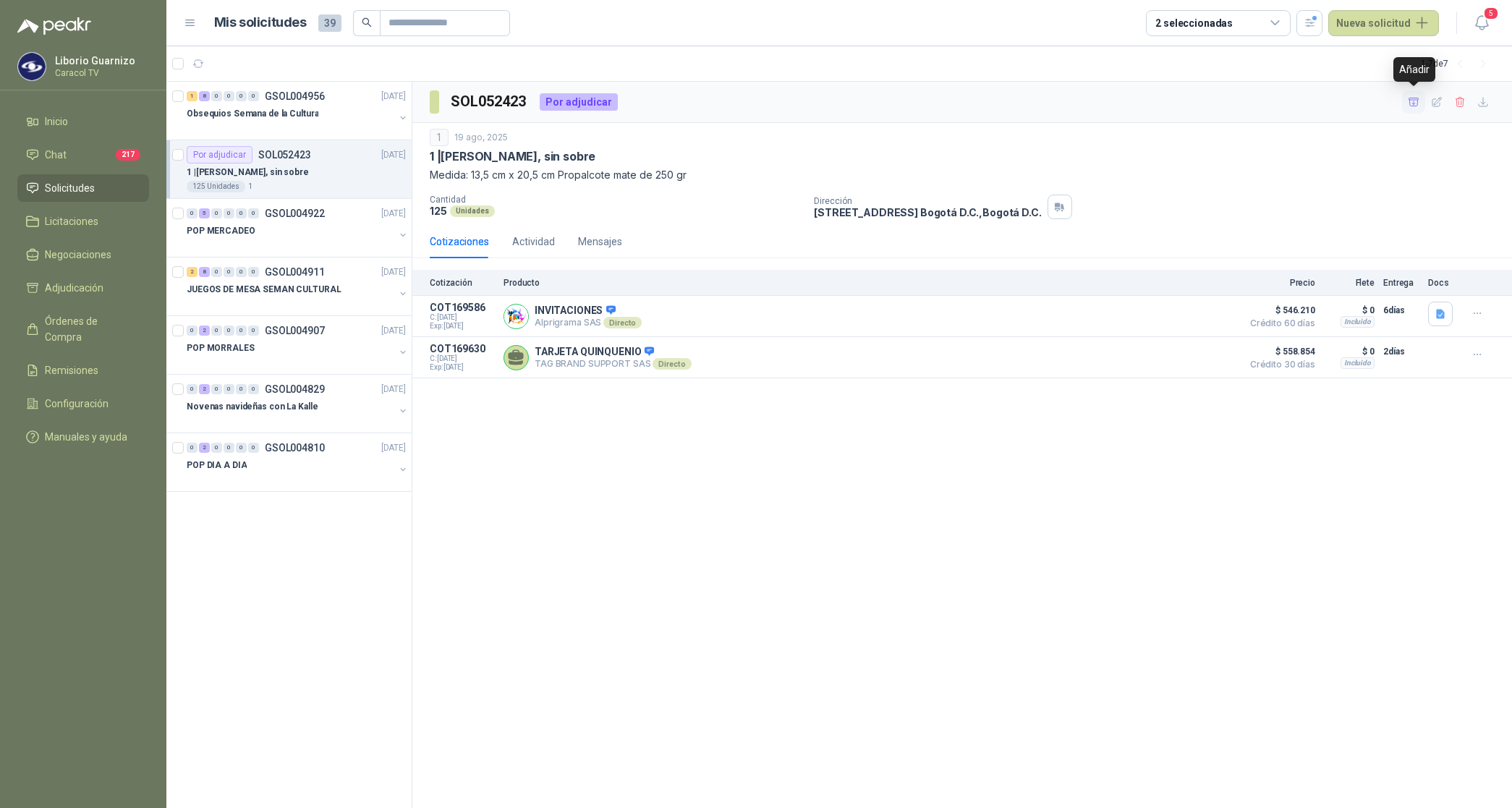
click at [1416, 103] on icon "button" at bounding box center [1413, 102] width 12 height 12
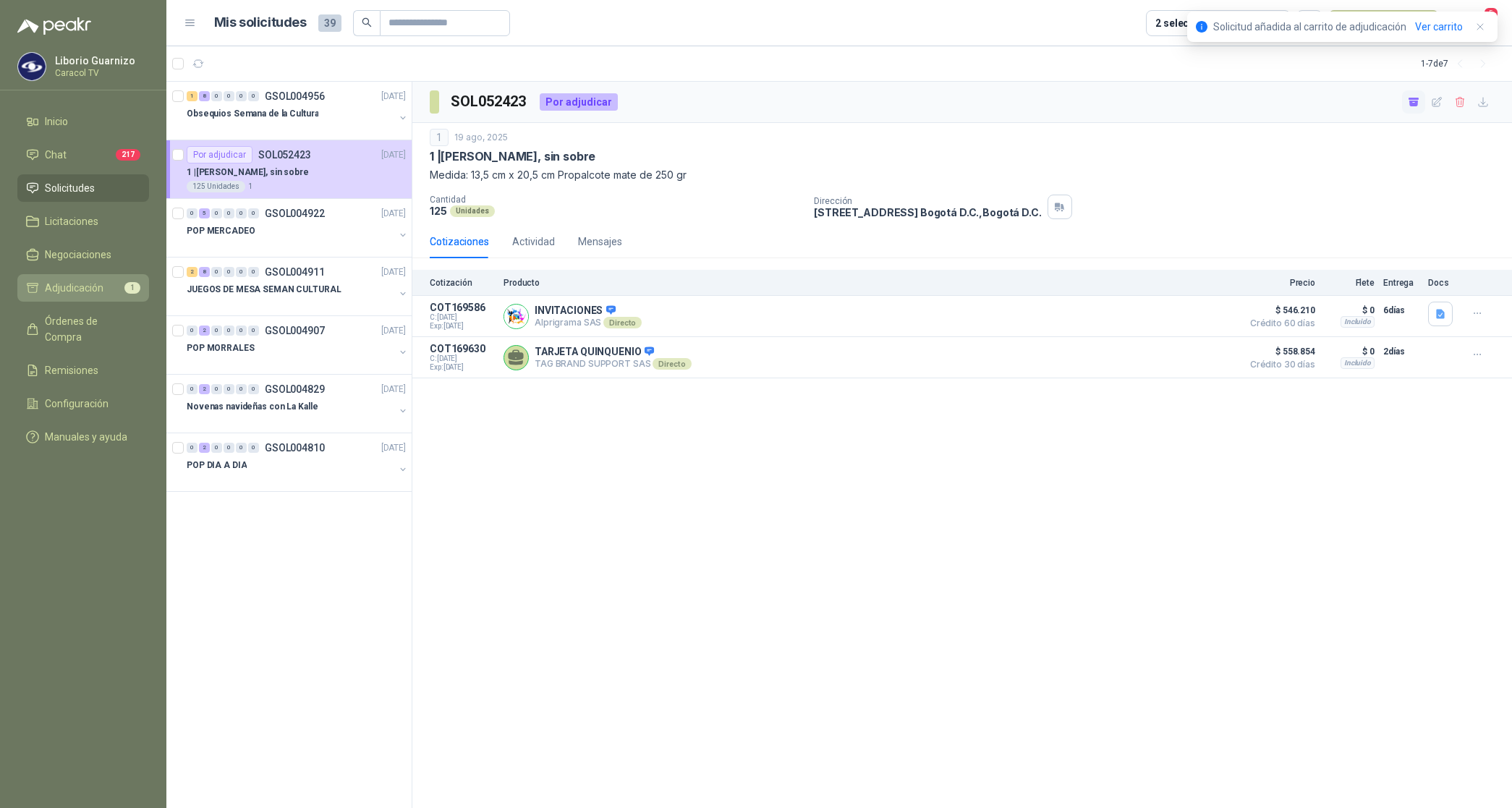
click at [105, 288] on li "Adjudicación 1" at bounding box center [83, 287] width 114 height 16
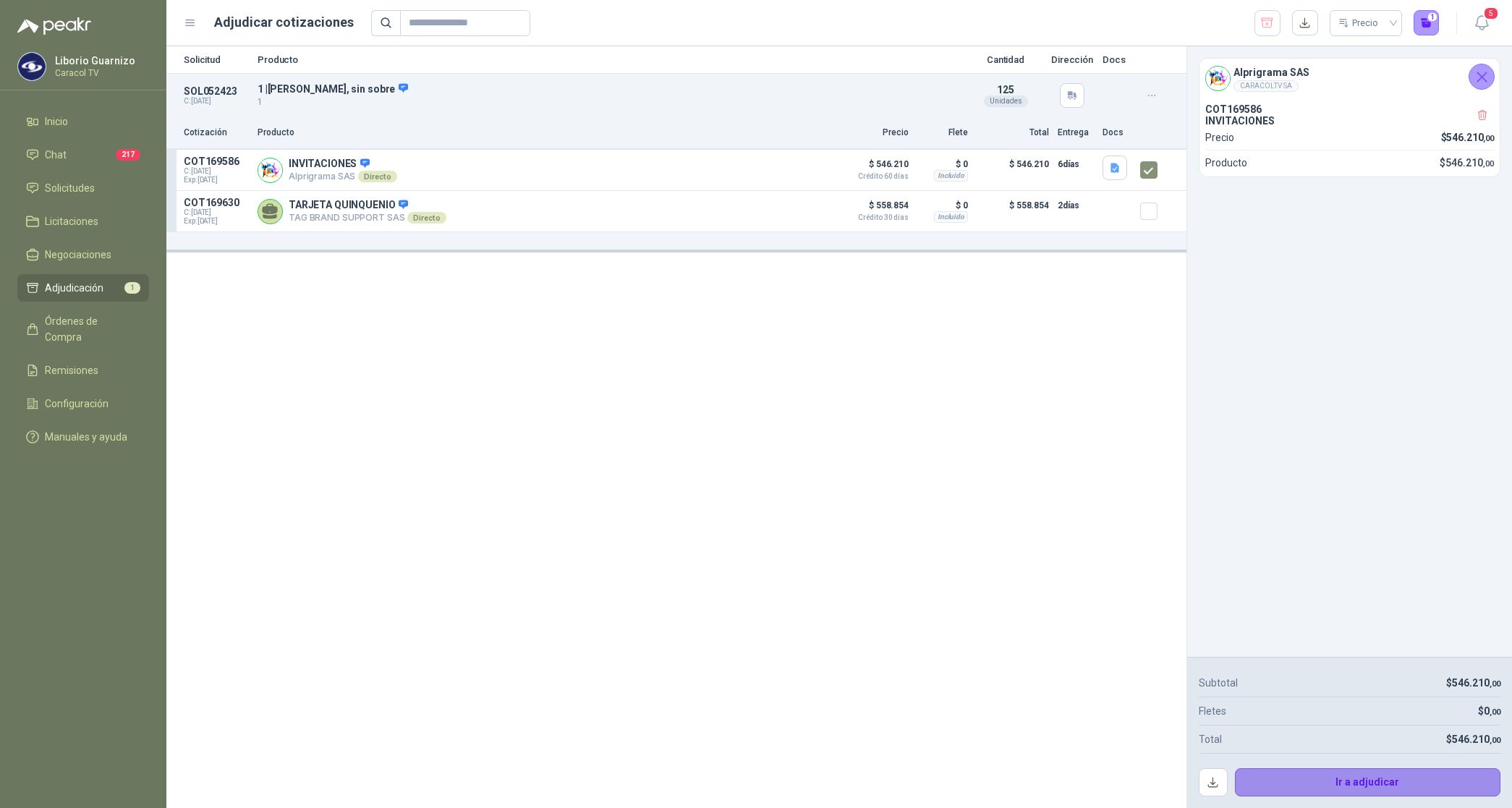
click at [1368, 782] on button "Ir a adjudicar" at bounding box center [1367, 783] width 266 height 29
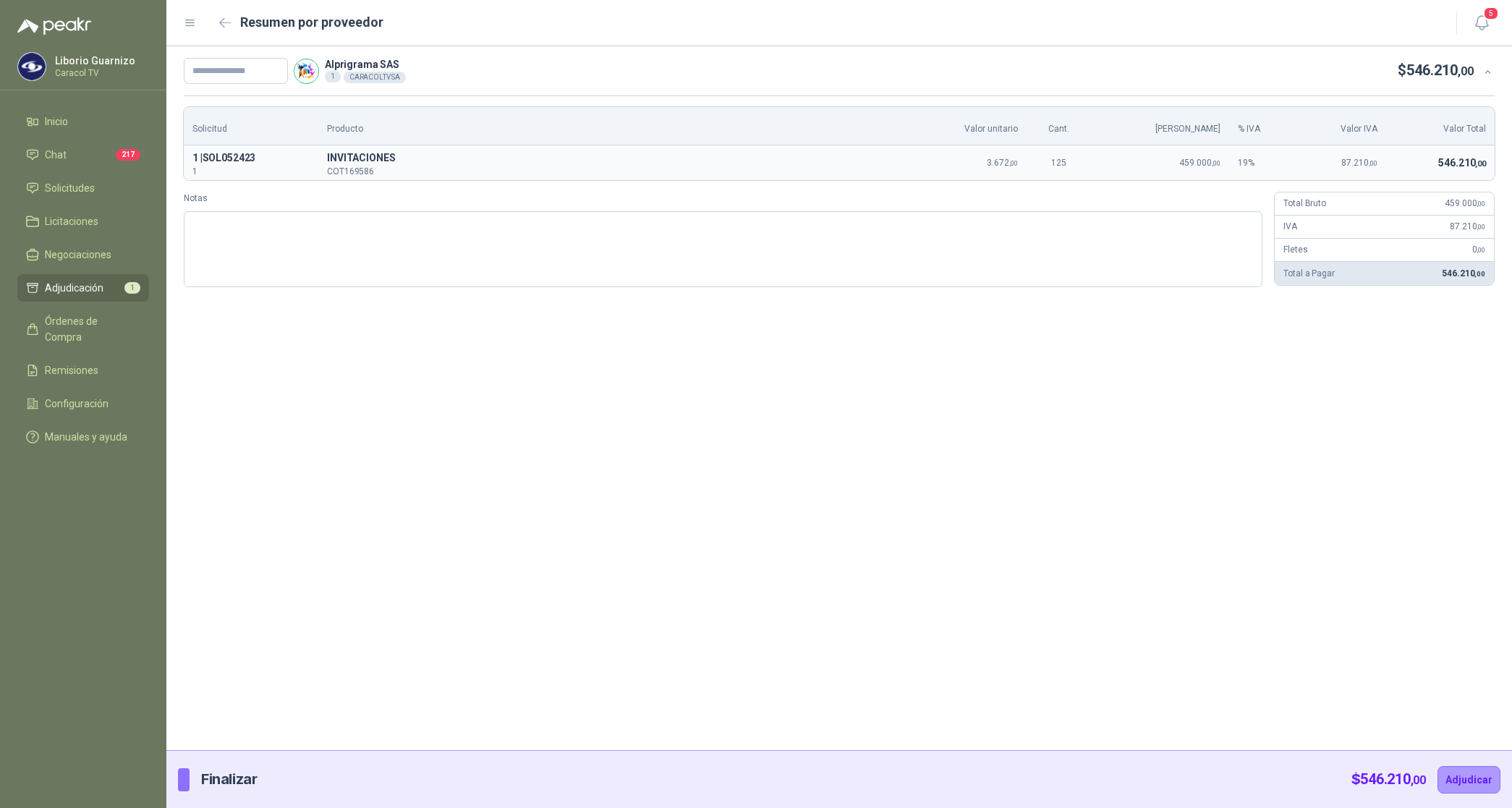
click at [220, 87] on div "Alprigrama SAS 1 CARACOLTV SA $ 546.210 ,00" at bounding box center [839, 71] width 1345 height 49
click at [225, 74] on input "text" at bounding box center [235, 71] width 105 height 26
paste input "**********"
type input "**********"
click at [1456, 775] on button "Adjudicar" at bounding box center [1469, 780] width 63 height 27
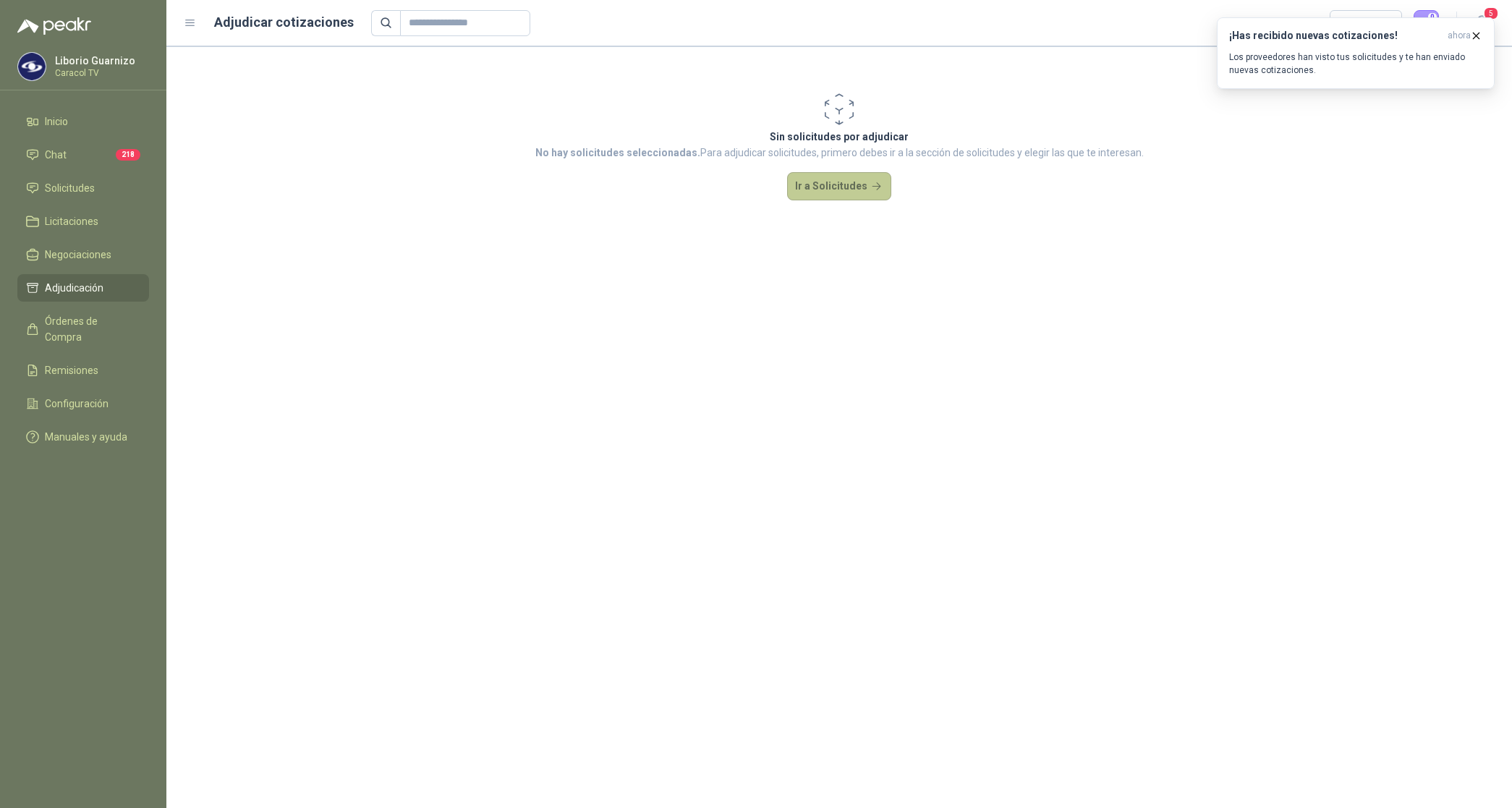
click at [857, 189] on button "Ir a Solicitudes" at bounding box center [839, 186] width 105 height 29
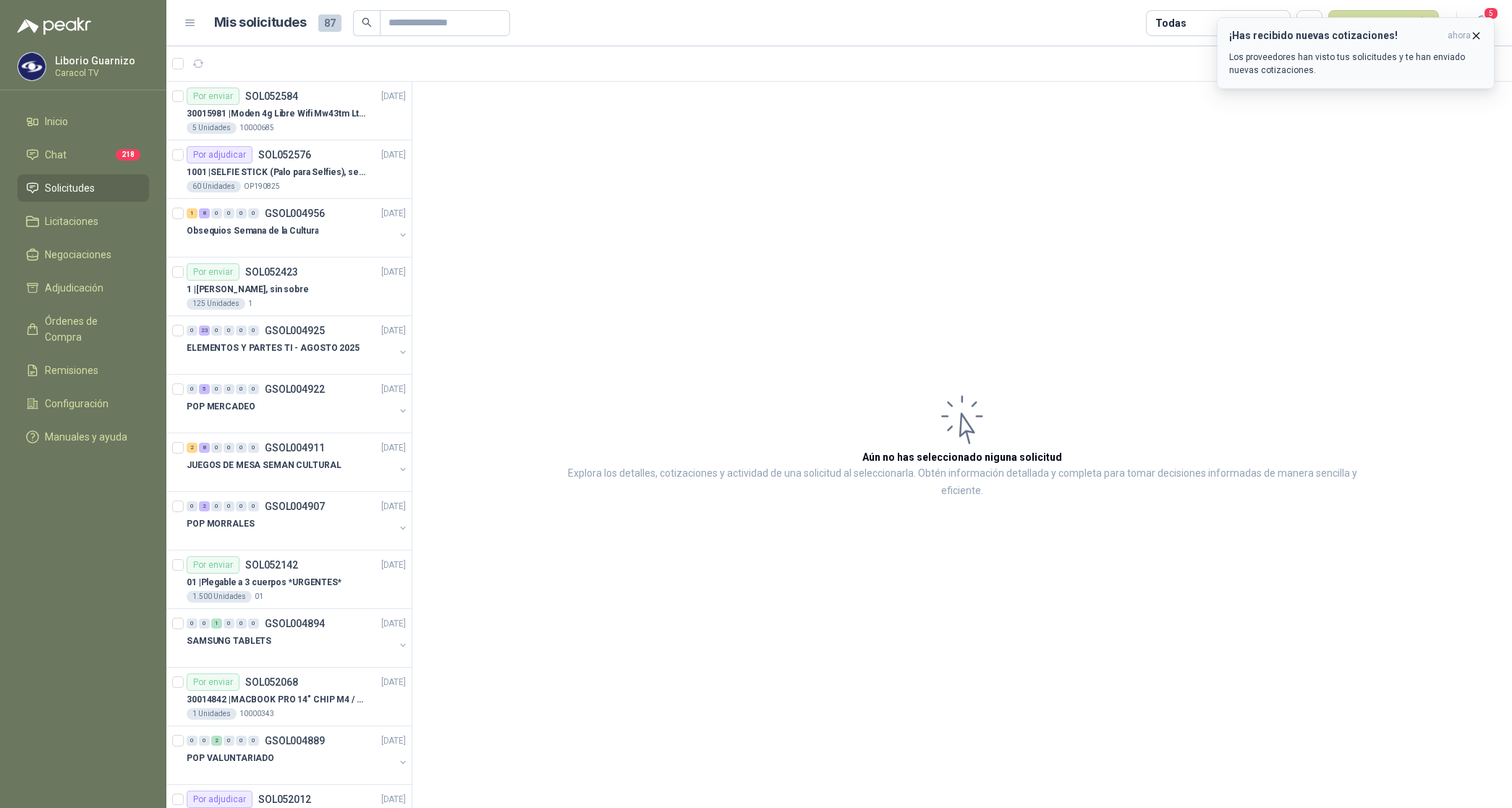
click at [1476, 33] on icon "button" at bounding box center [1475, 35] width 12 height 12
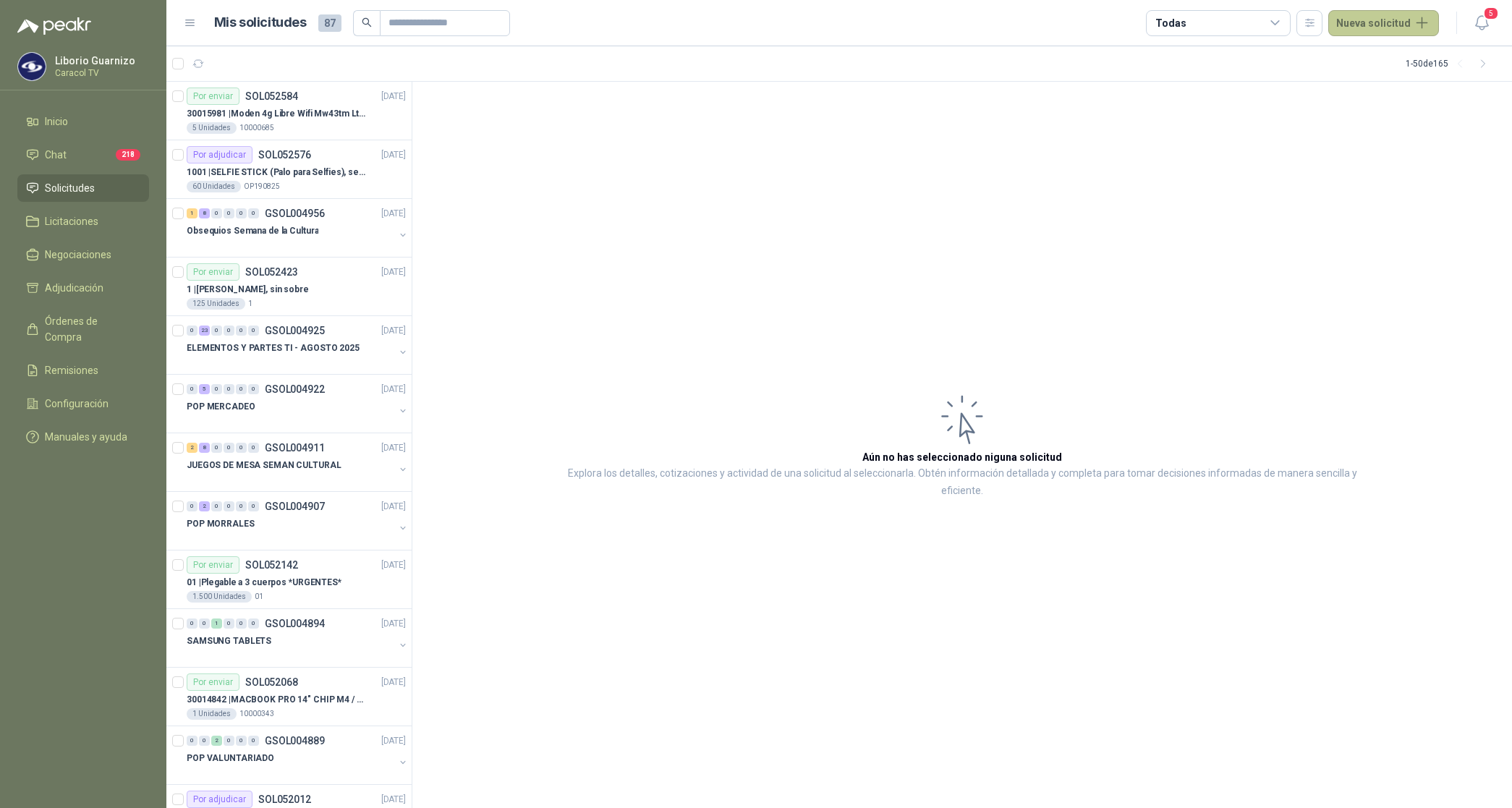
click at [1376, 24] on button "Nueva solicitud" at bounding box center [1384, 24] width 111 height 26
click at [1312, 25] on icon "button" at bounding box center [1310, 23] width 8 height 8
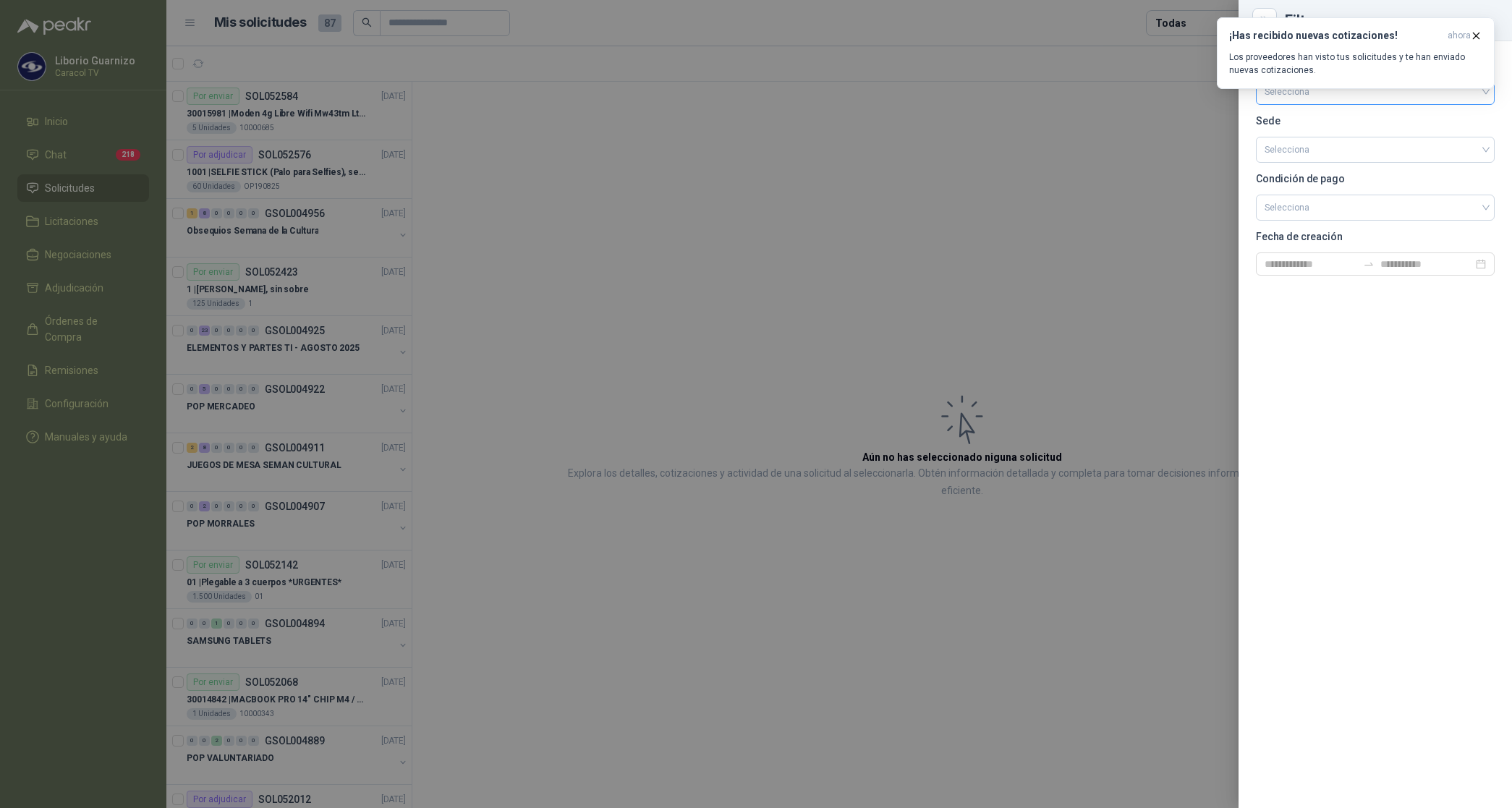
click at [1318, 89] on button "¡Has recibido nuevas cotizaciones! ahora Los proveedores han visto tus solicitu…" at bounding box center [1355, 53] width 278 height 72
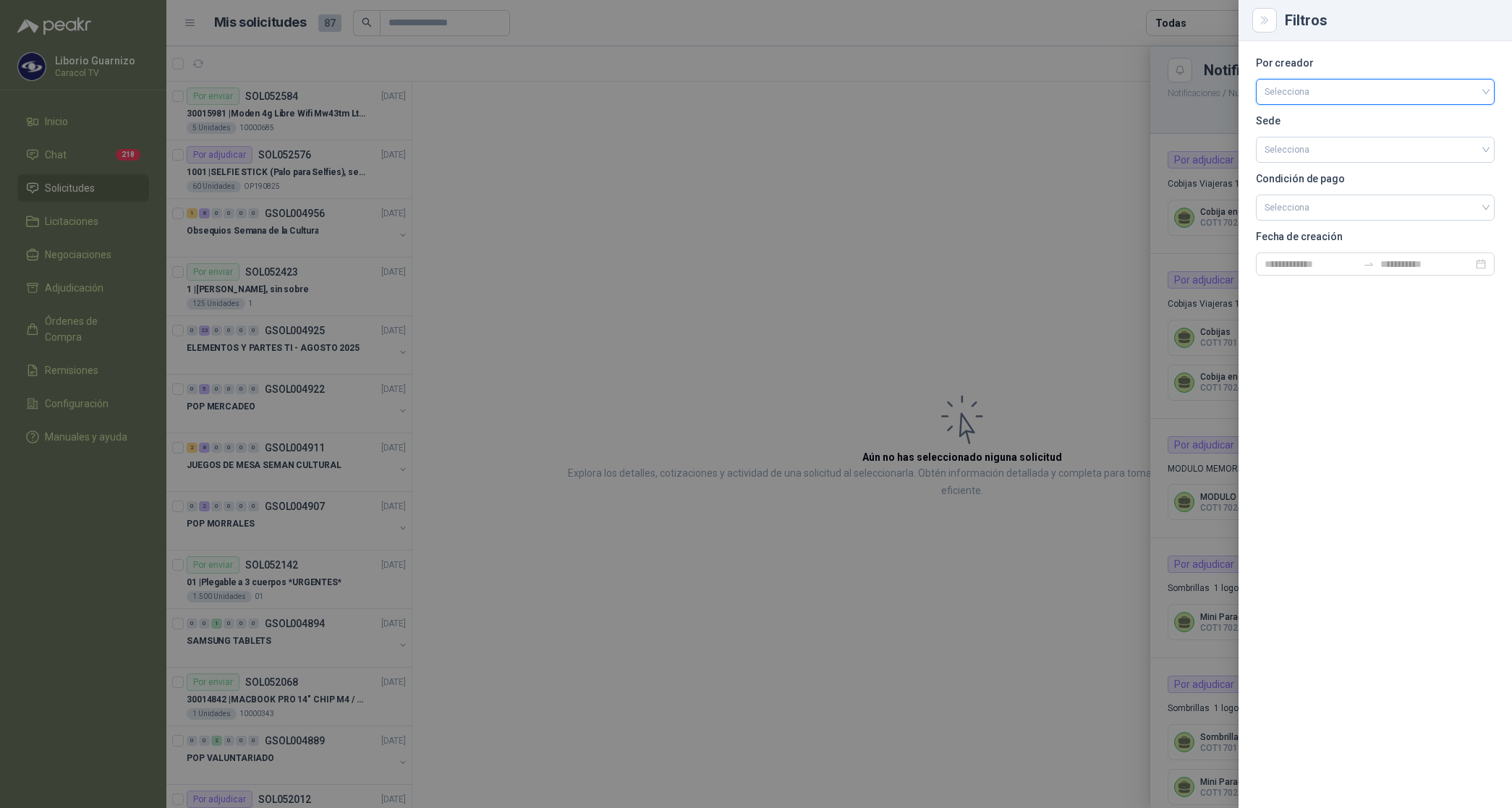
click at [1315, 95] on input "search" at bounding box center [1375, 90] width 221 height 22
click at [1311, 164] on div "[PERSON_NAME]" at bounding box center [1375, 169] width 216 height 16
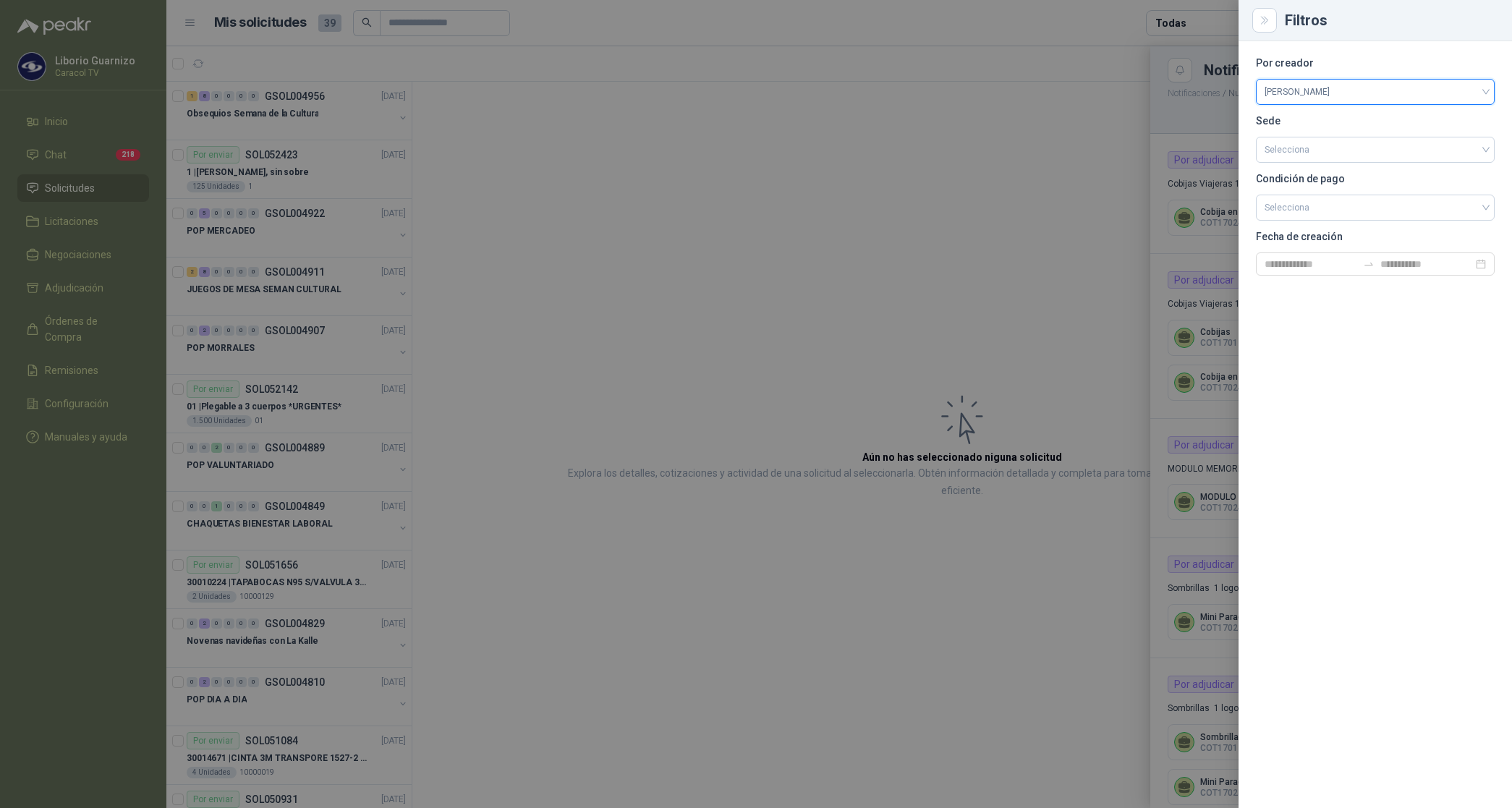
click at [1075, 151] on div at bounding box center [756, 404] width 1512 height 808
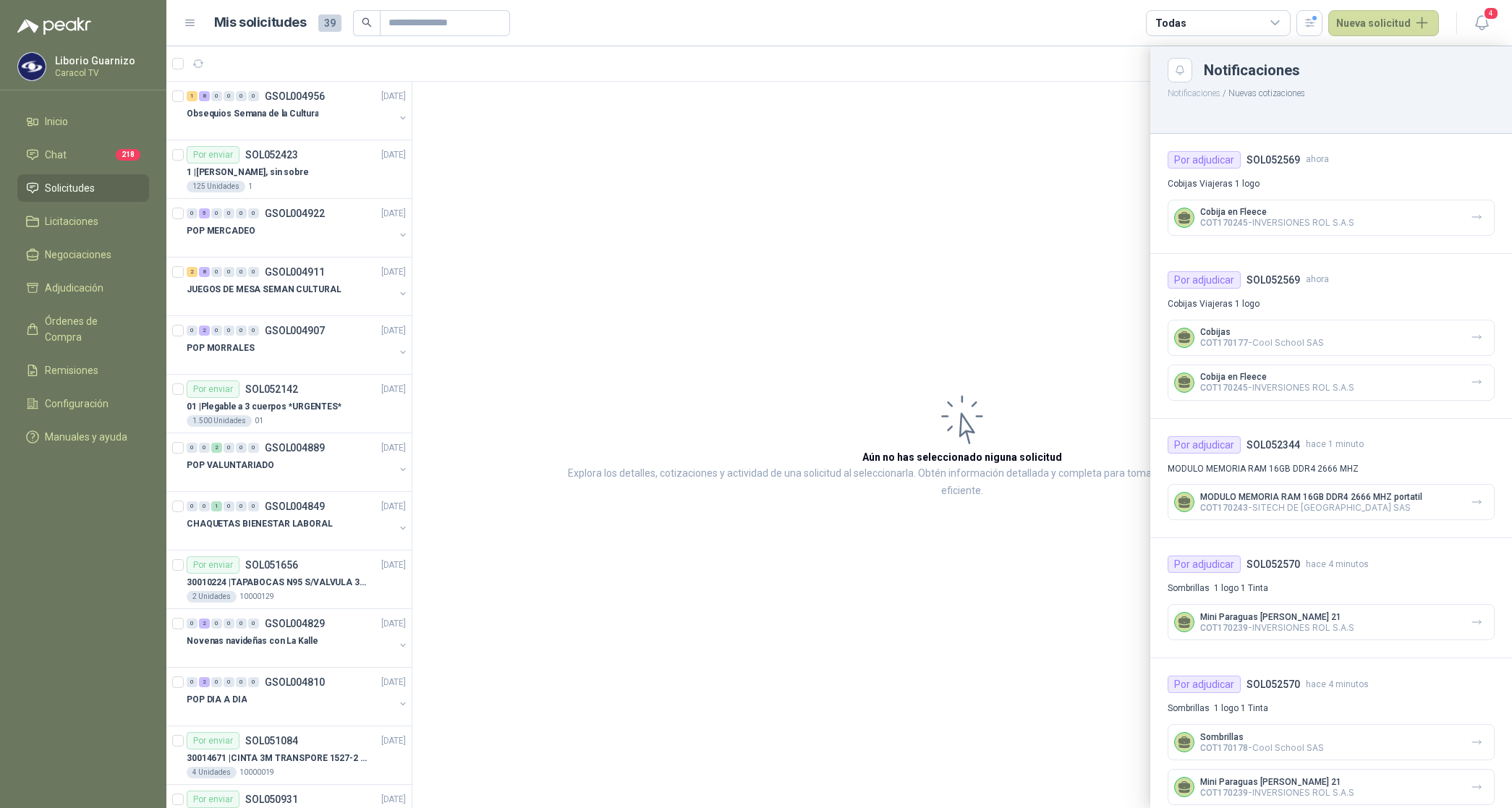
click at [1234, 19] on div "Todas" at bounding box center [1218, 24] width 145 height 26
click at [1213, 78] on div "3 Por cotizar" at bounding box center [1198, 82] width 70 height 11
click at [1210, 114] on button "27 Por adjudicar" at bounding box center [1222, 108] width 132 height 24
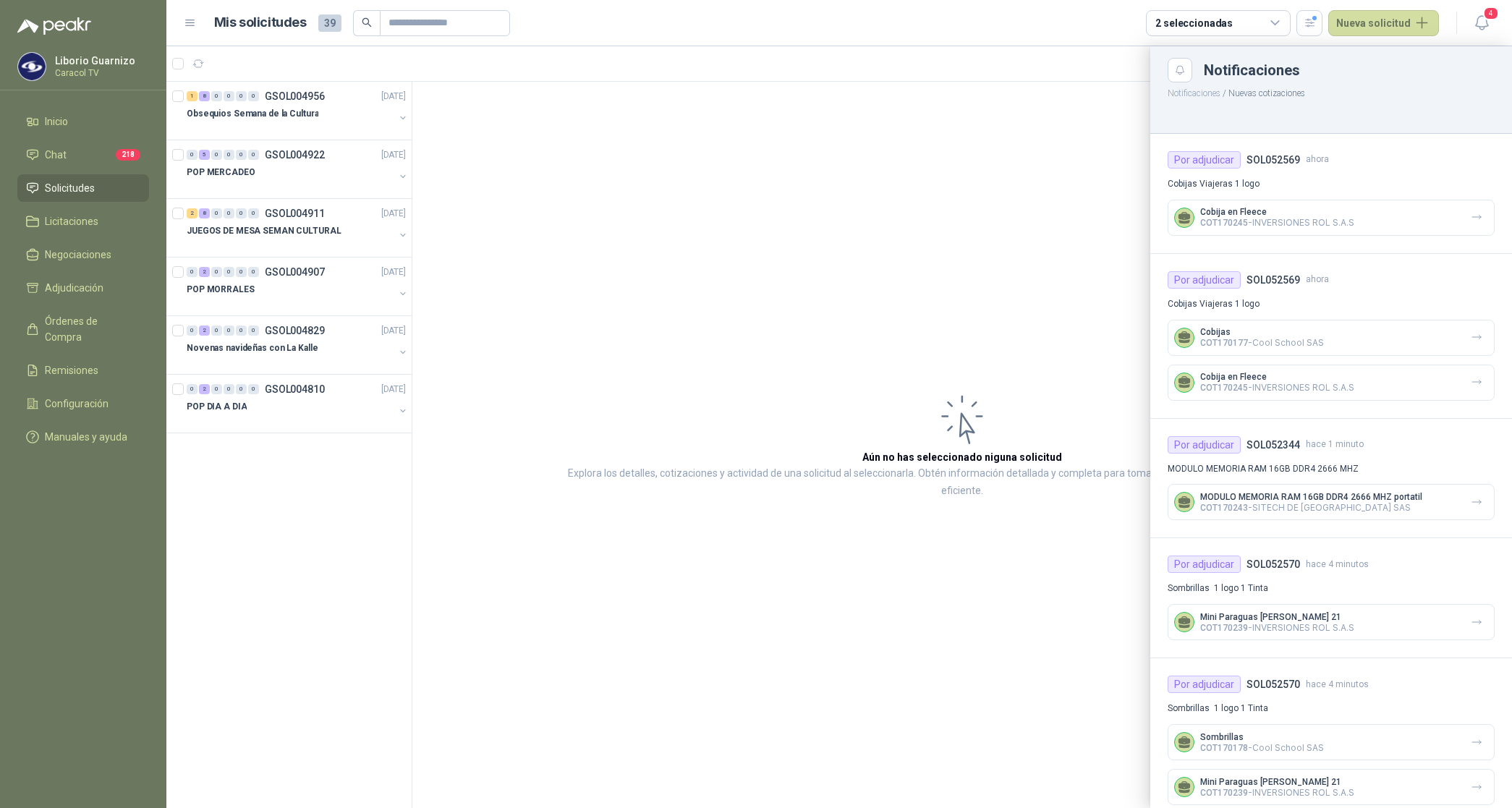
click at [255, 118] on div at bounding box center [839, 427] width 1345 height 762
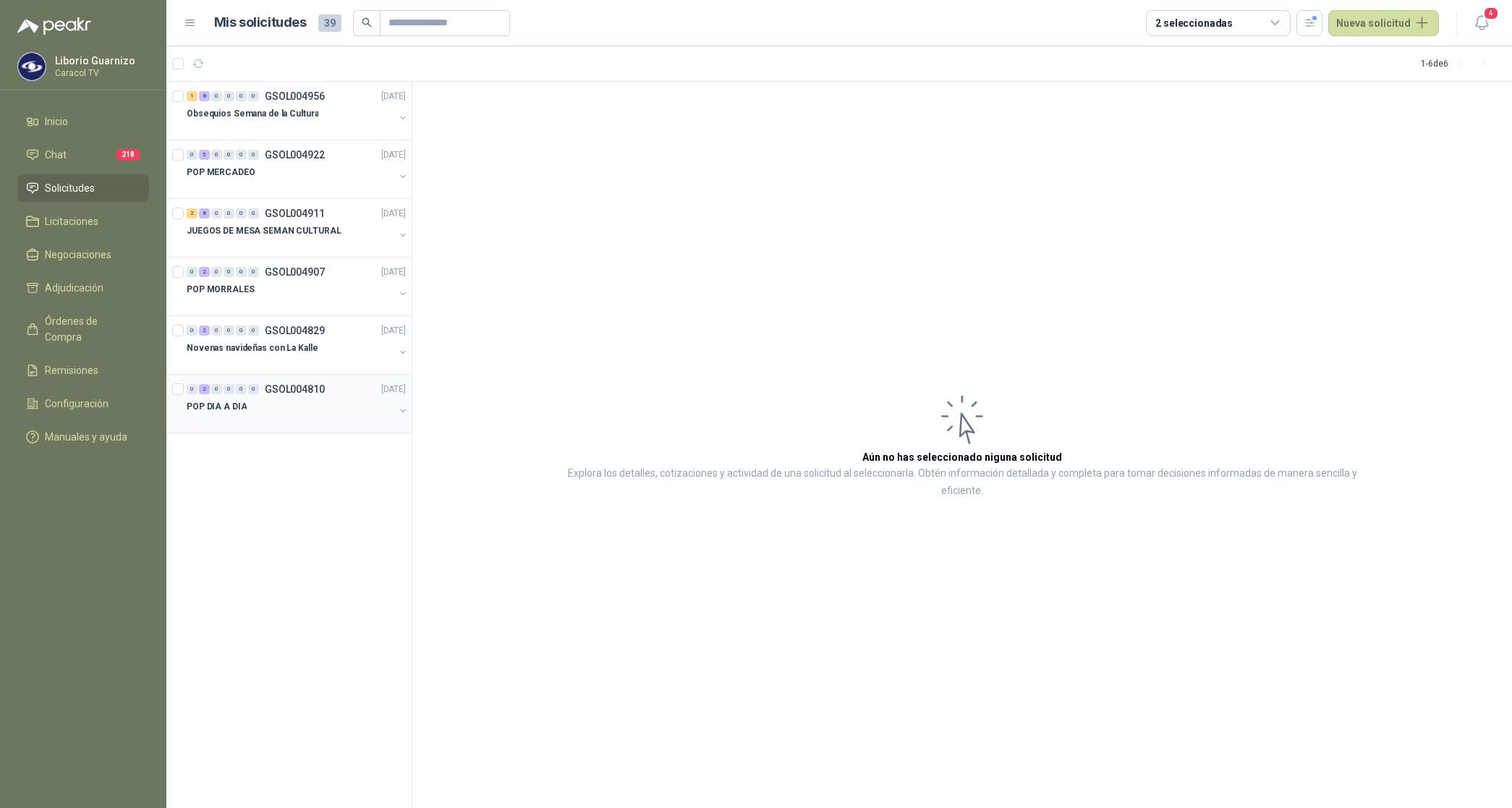
click at [215, 400] on p "POP DIA A DIA" at bounding box center [217, 407] width 60 height 14
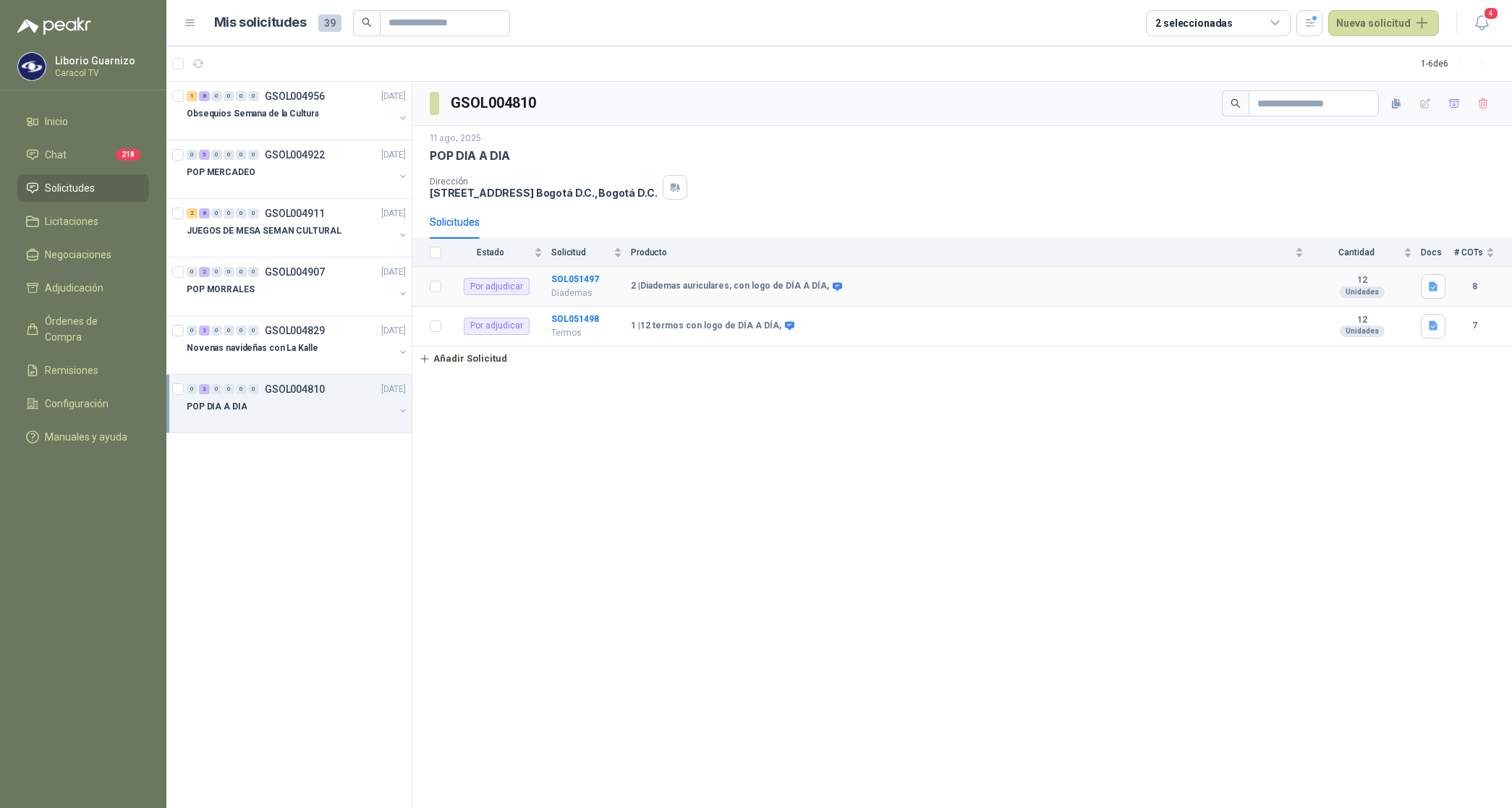
click at [570, 285] on td "SOL051497 Diademas" at bounding box center [590, 286] width 80 height 40
click at [572, 283] on b "SOL051497" at bounding box center [574, 279] width 48 height 10
